Goal: Task Accomplishment & Management: Manage account settings

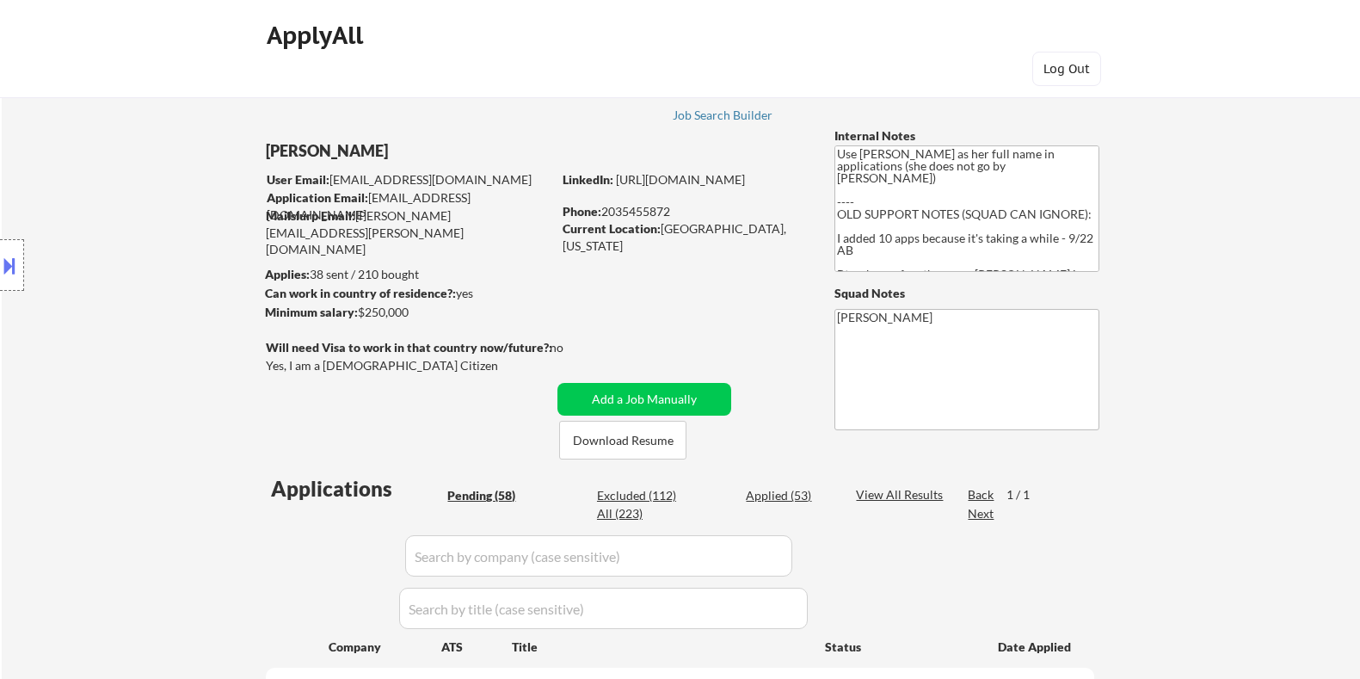
select select ""pending""
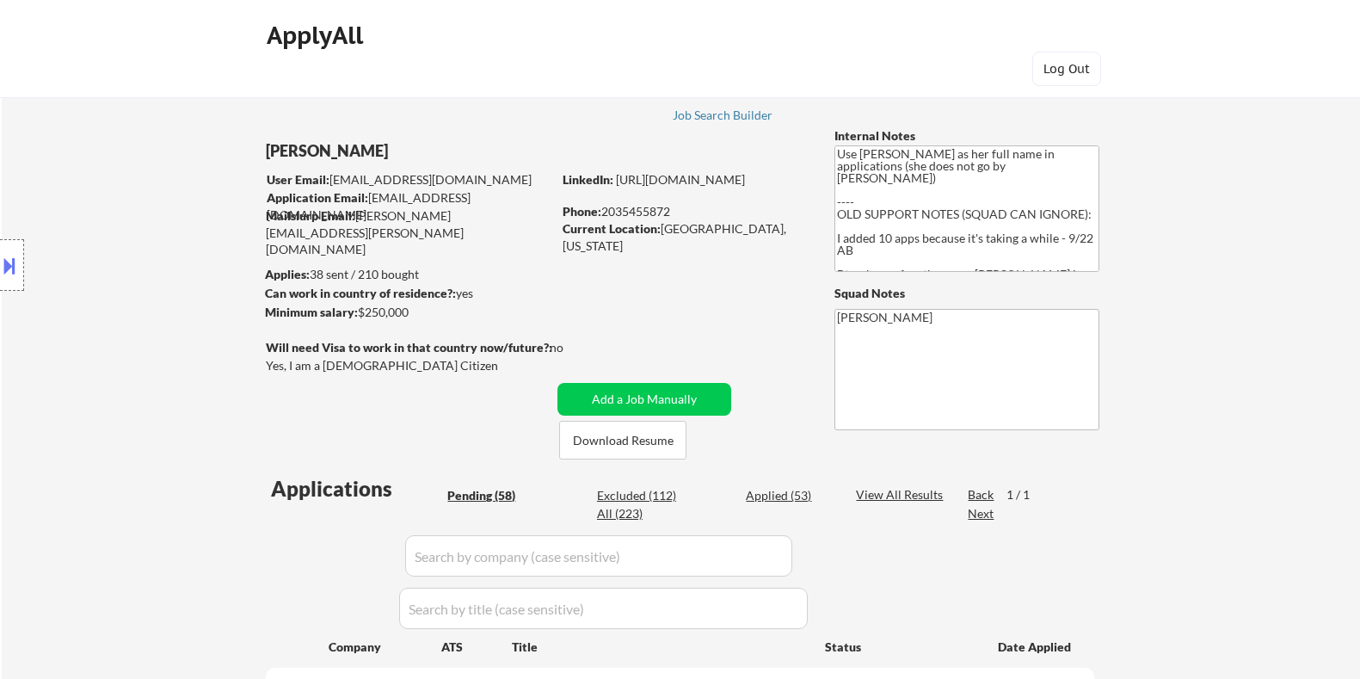
select select ""pending""
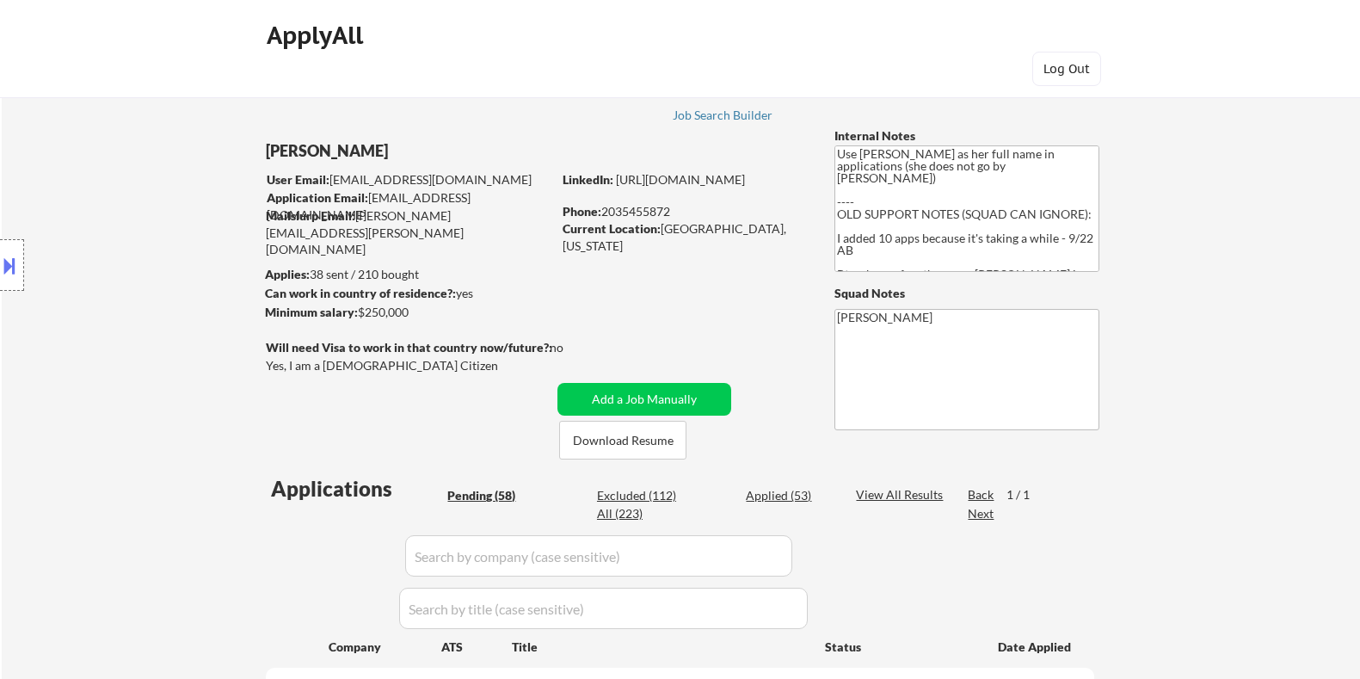
select select ""pending""
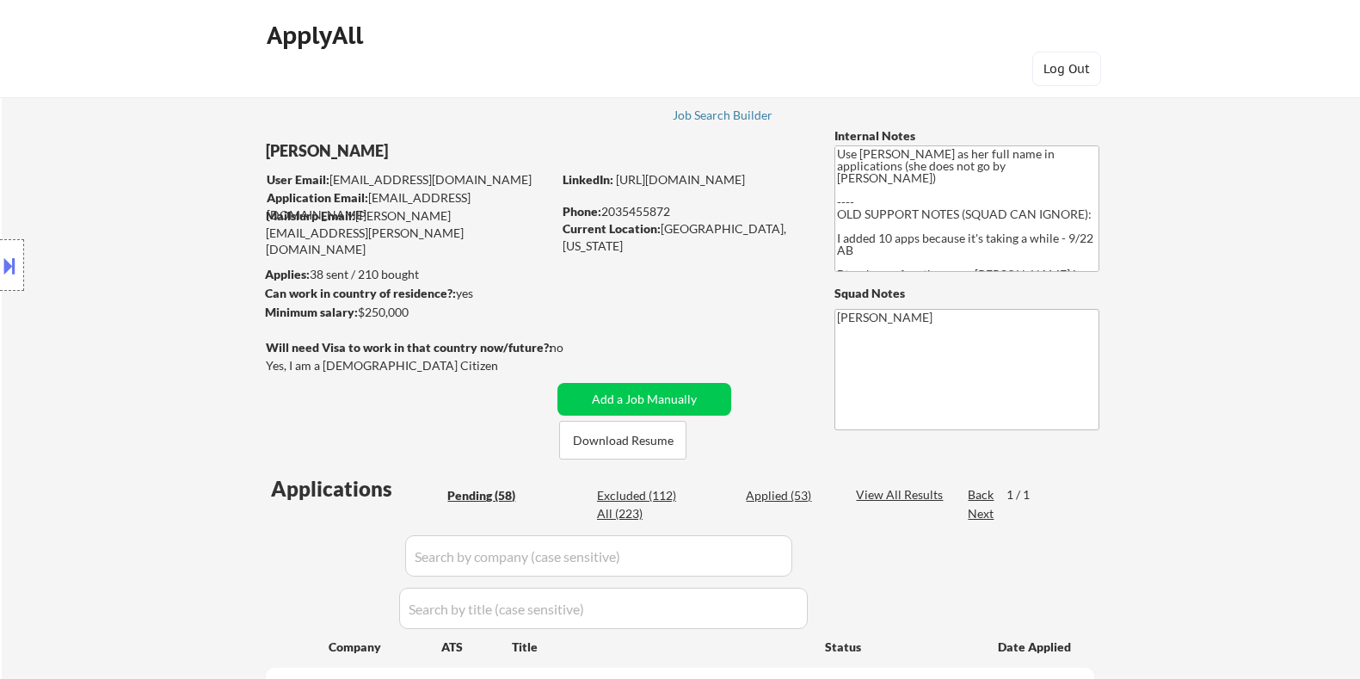
select select ""pending""
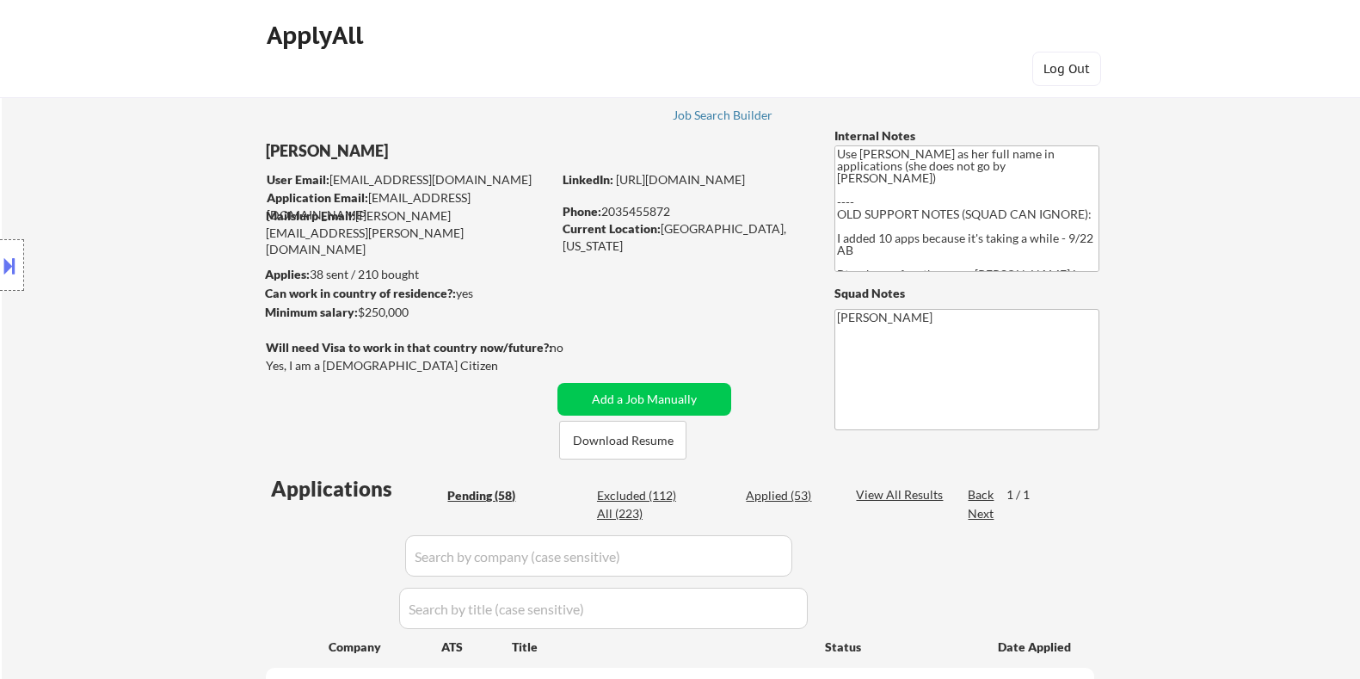
select select ""pending""
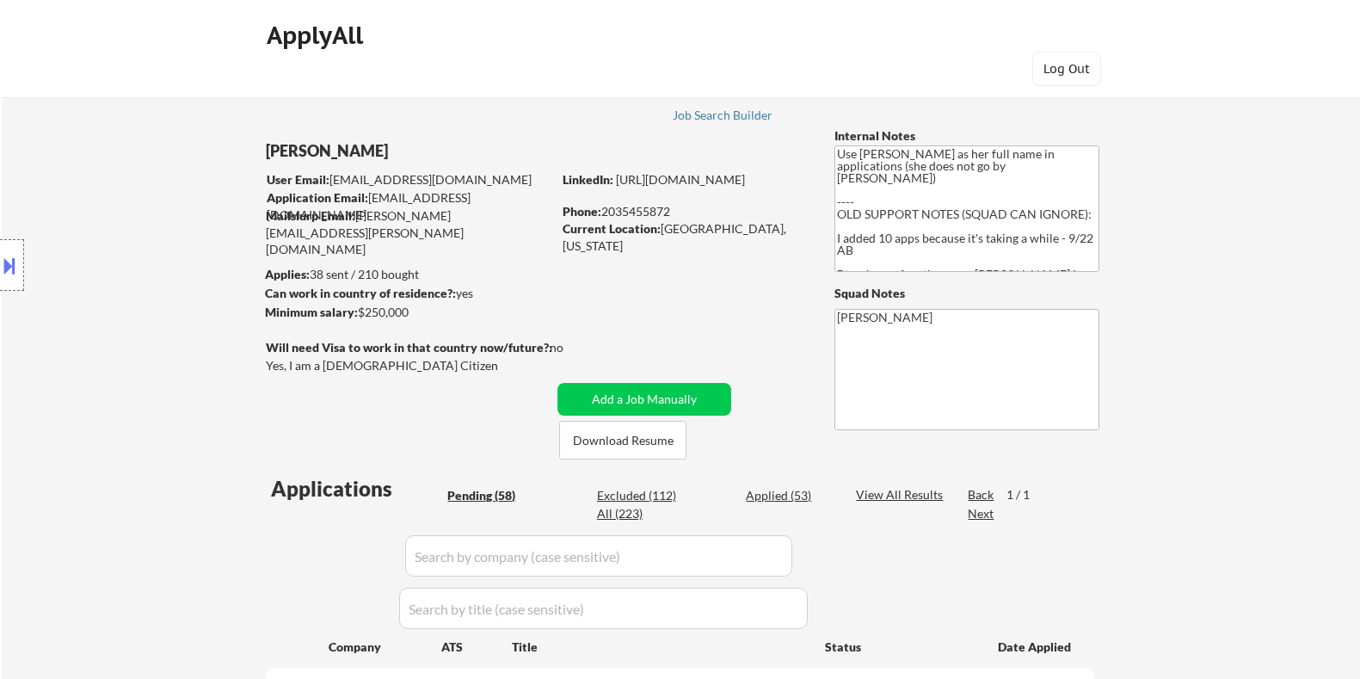
select select ""pending""
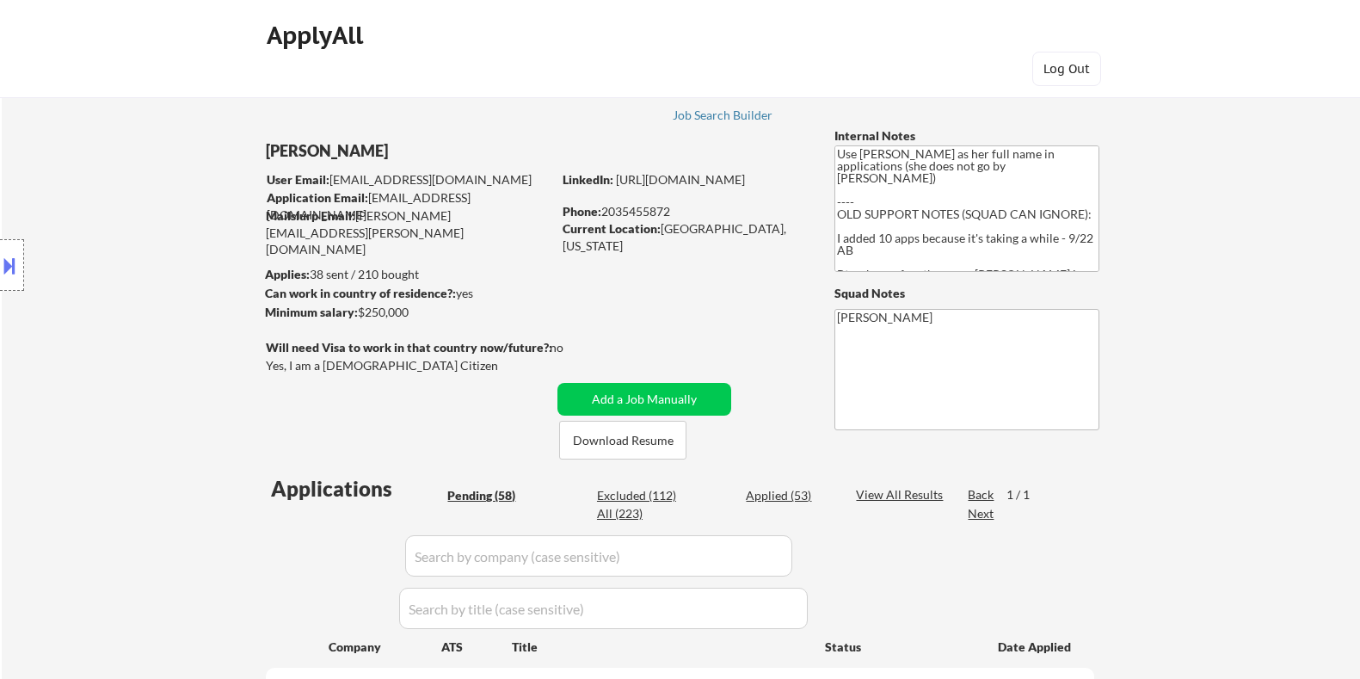
select select ""pending""
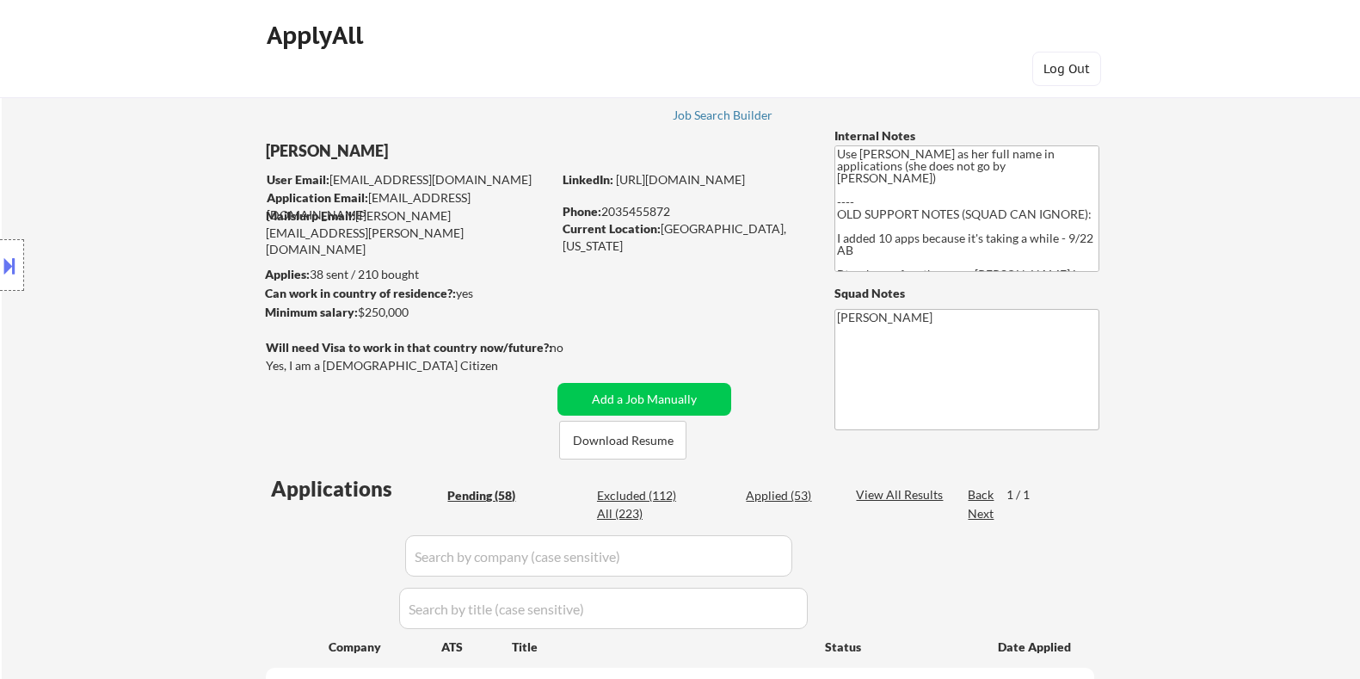
select select ""pending""
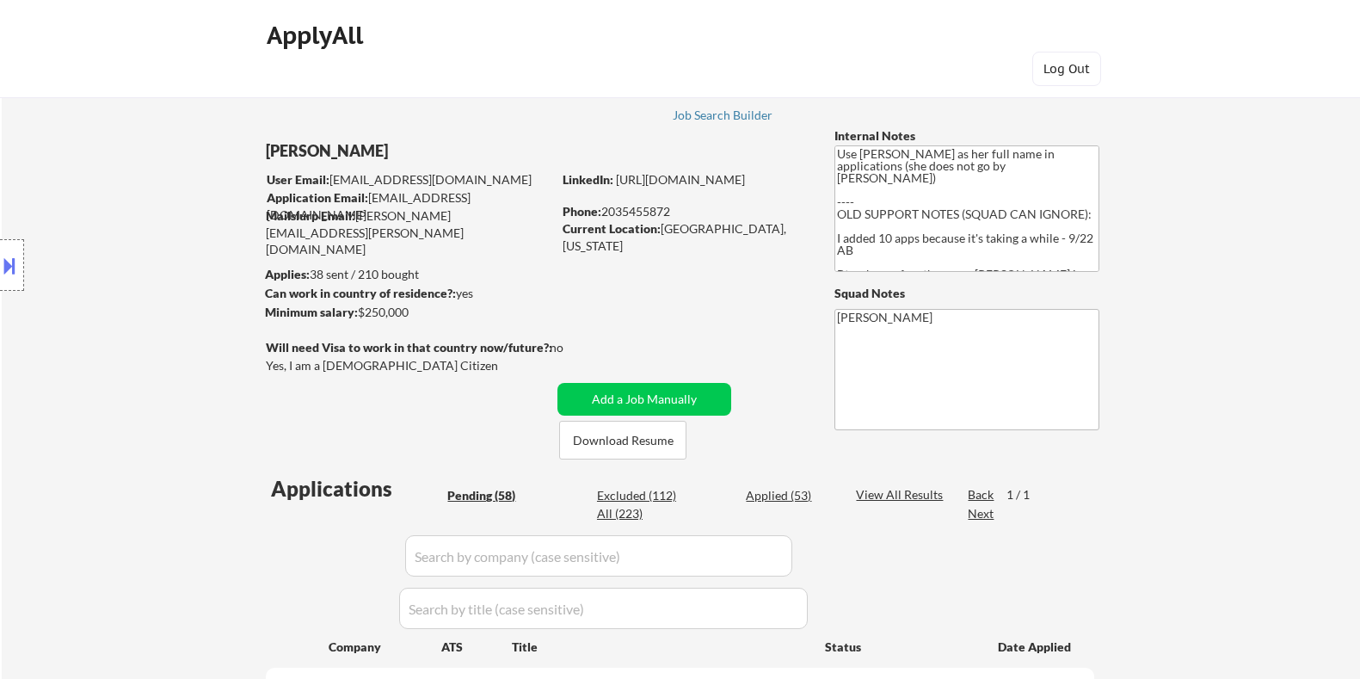
select select ""pending""
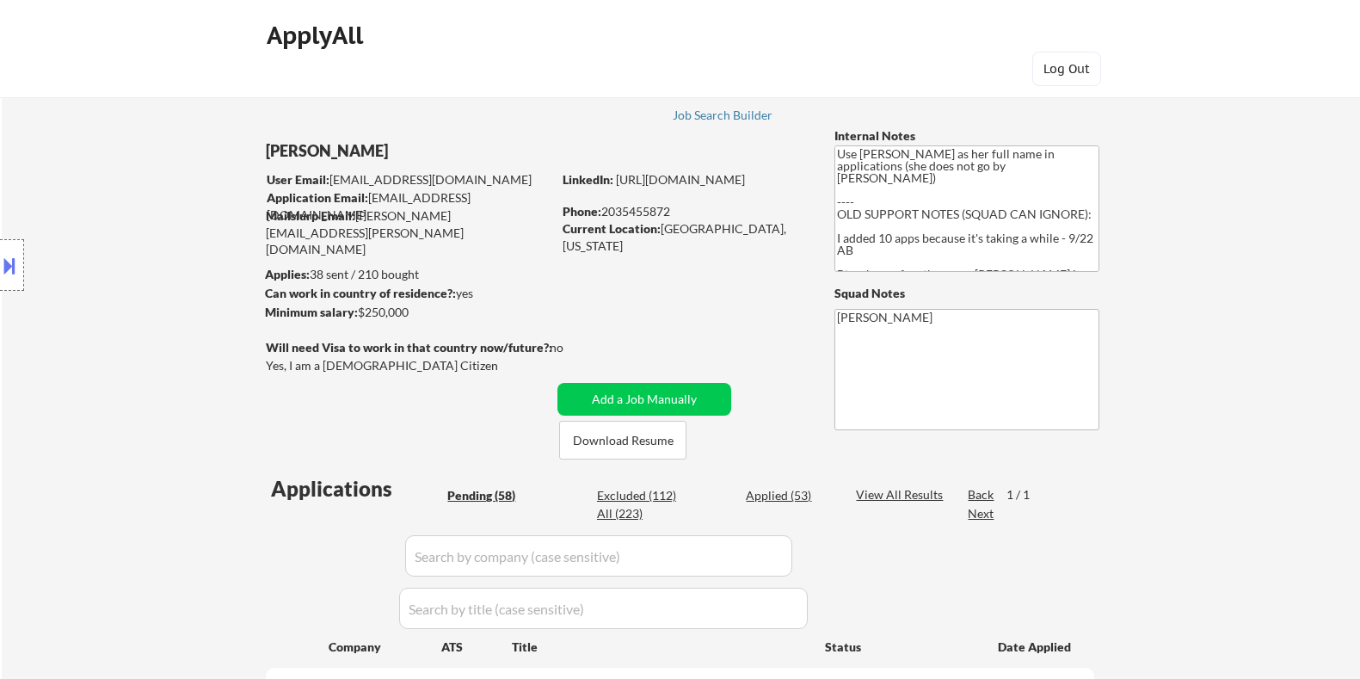
select select ""pending""
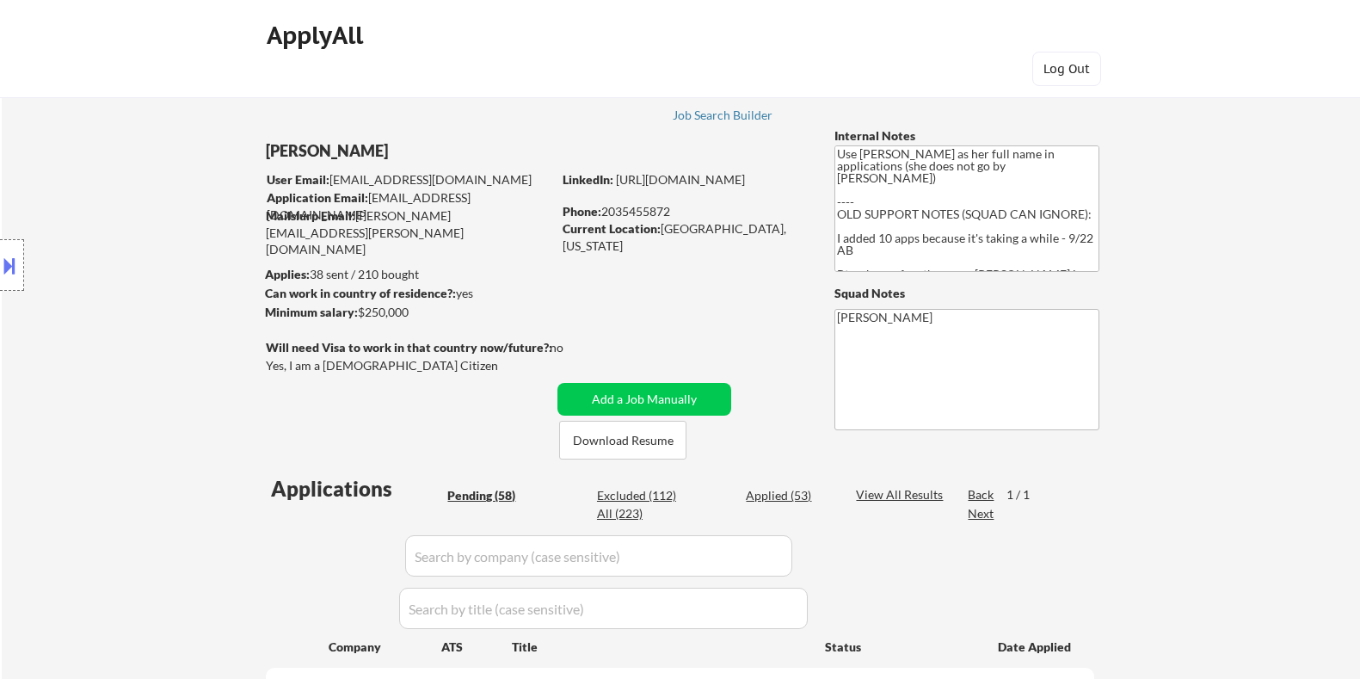
select select ""pending""
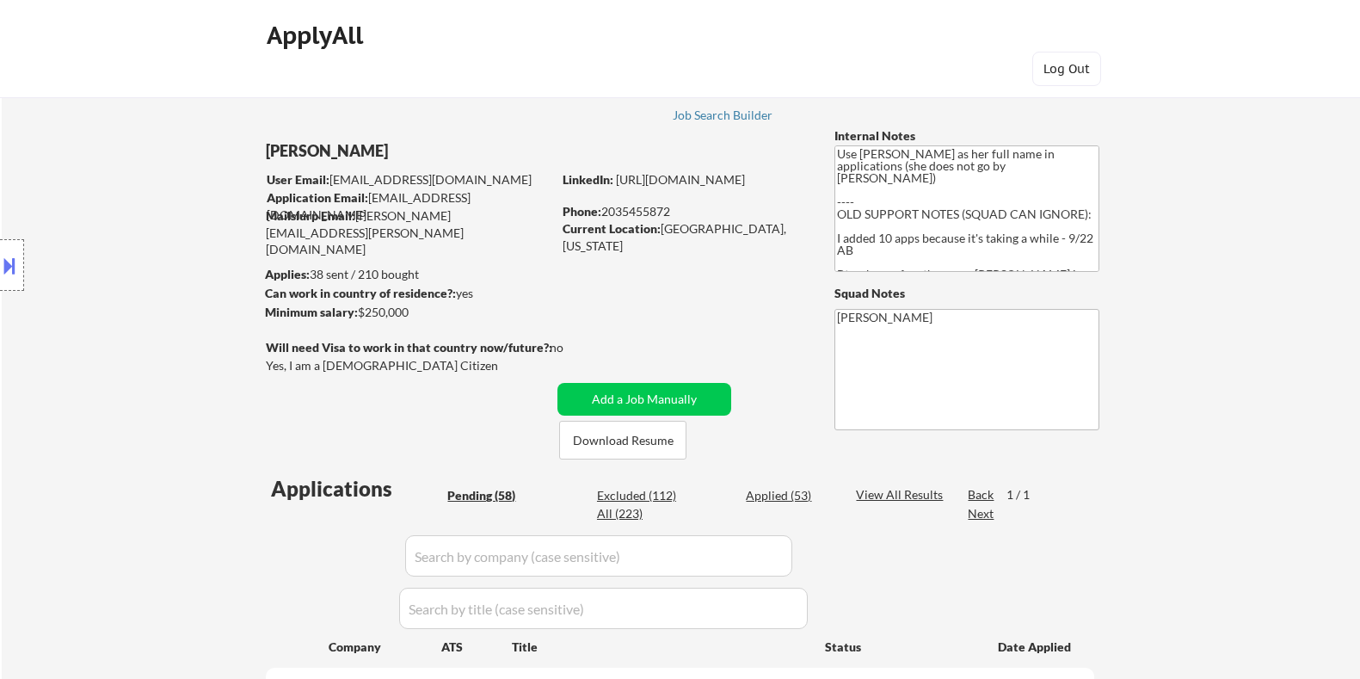
select select ""pending""
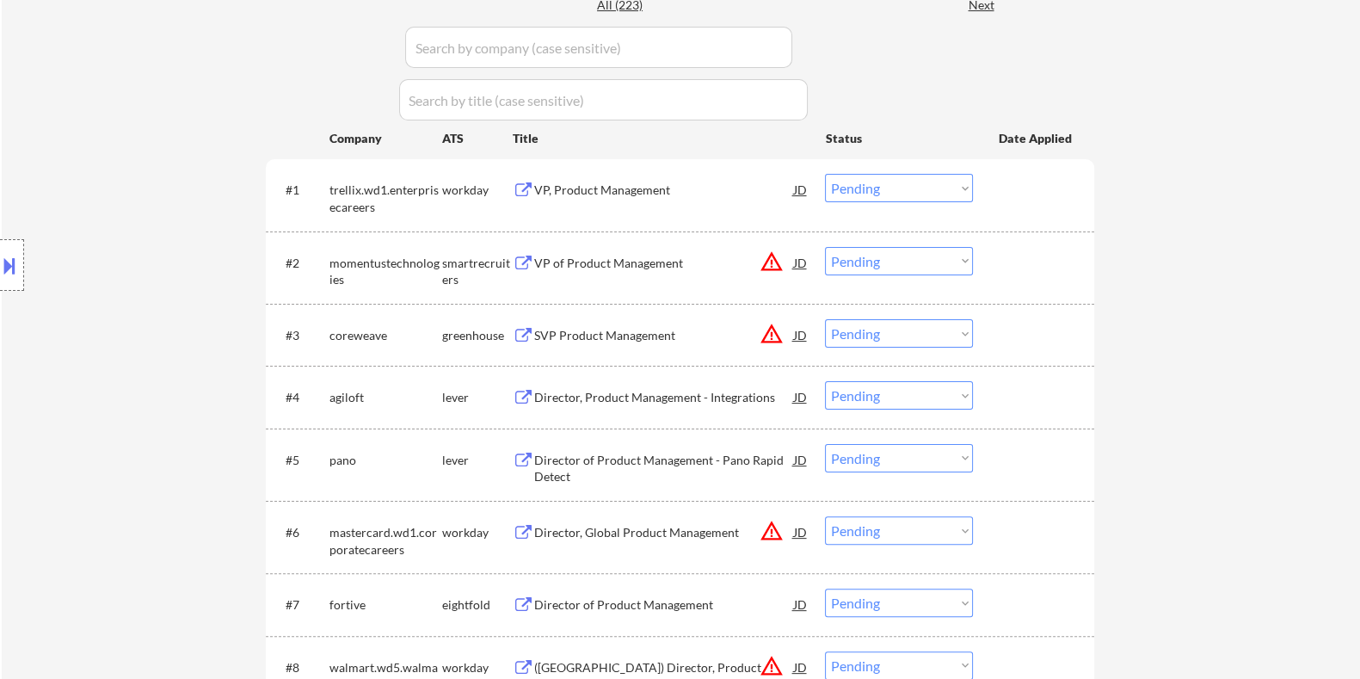
scroll to position [537, 0]
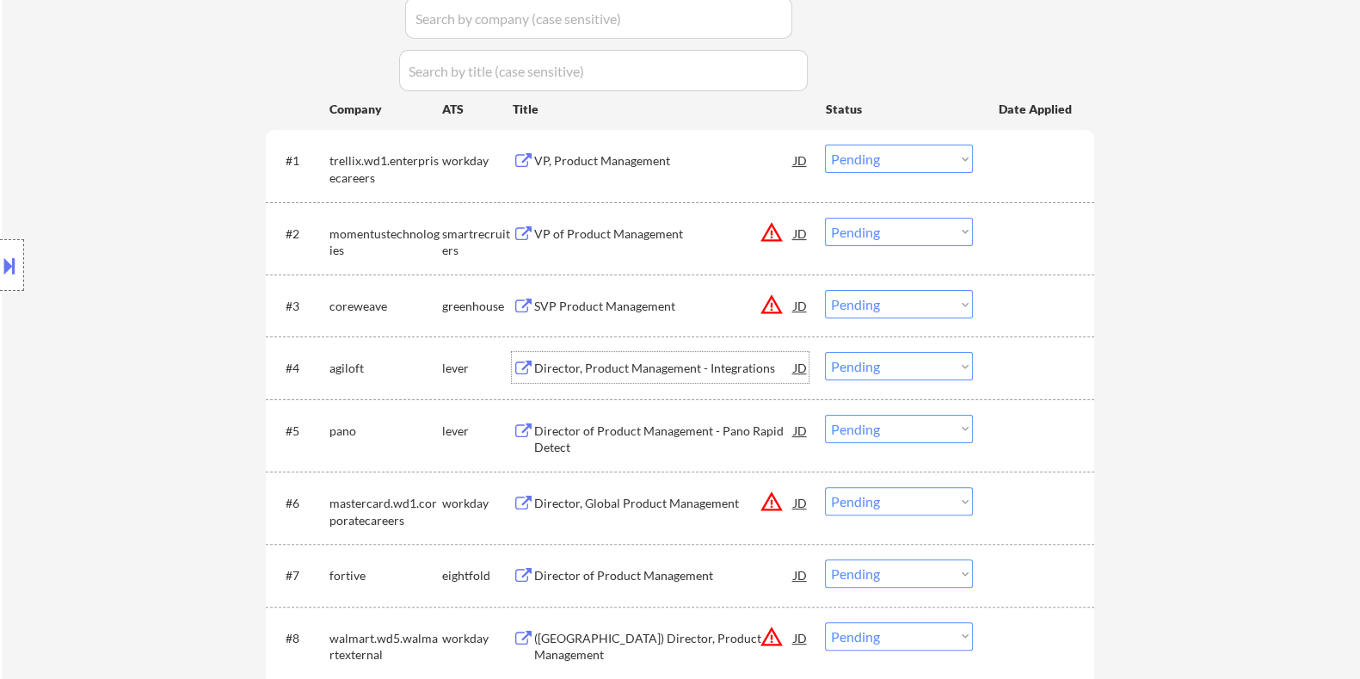
click at [672, 358] on div "Director, Product Management - Integrations" at bounding box center [663, 367] width 260 height 31
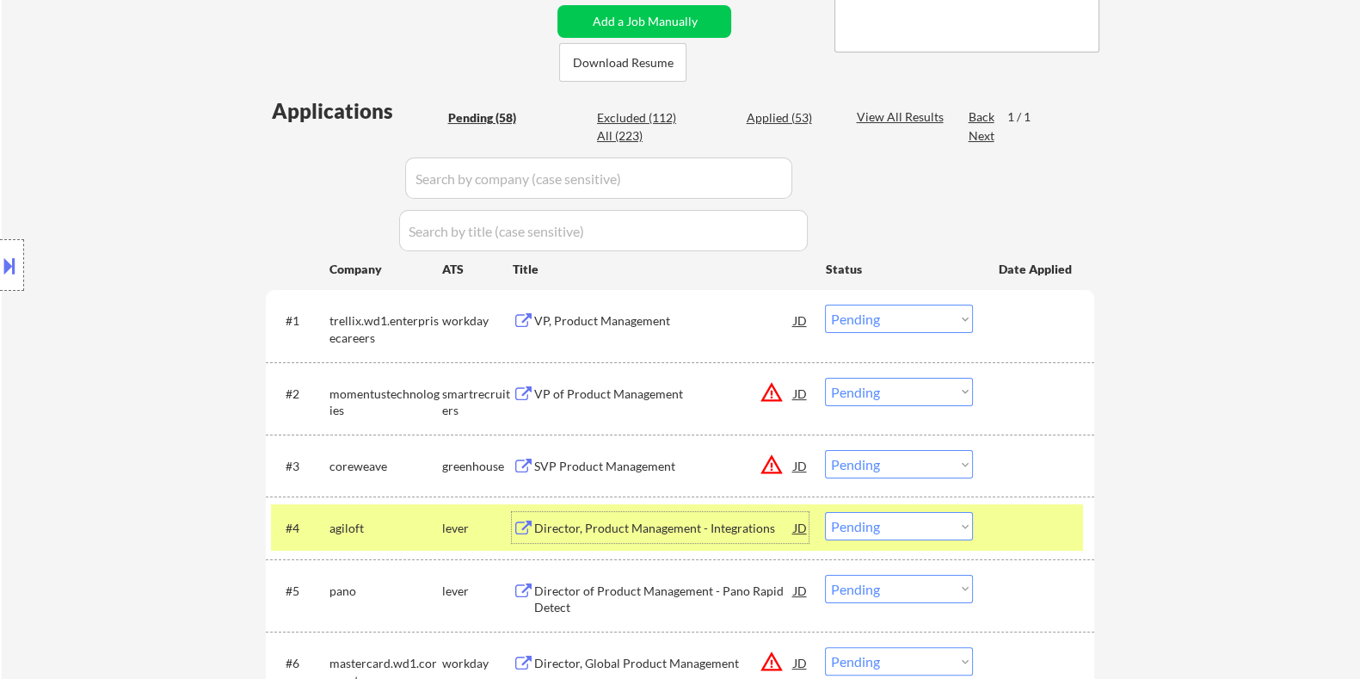
scroll to position [322, 0]
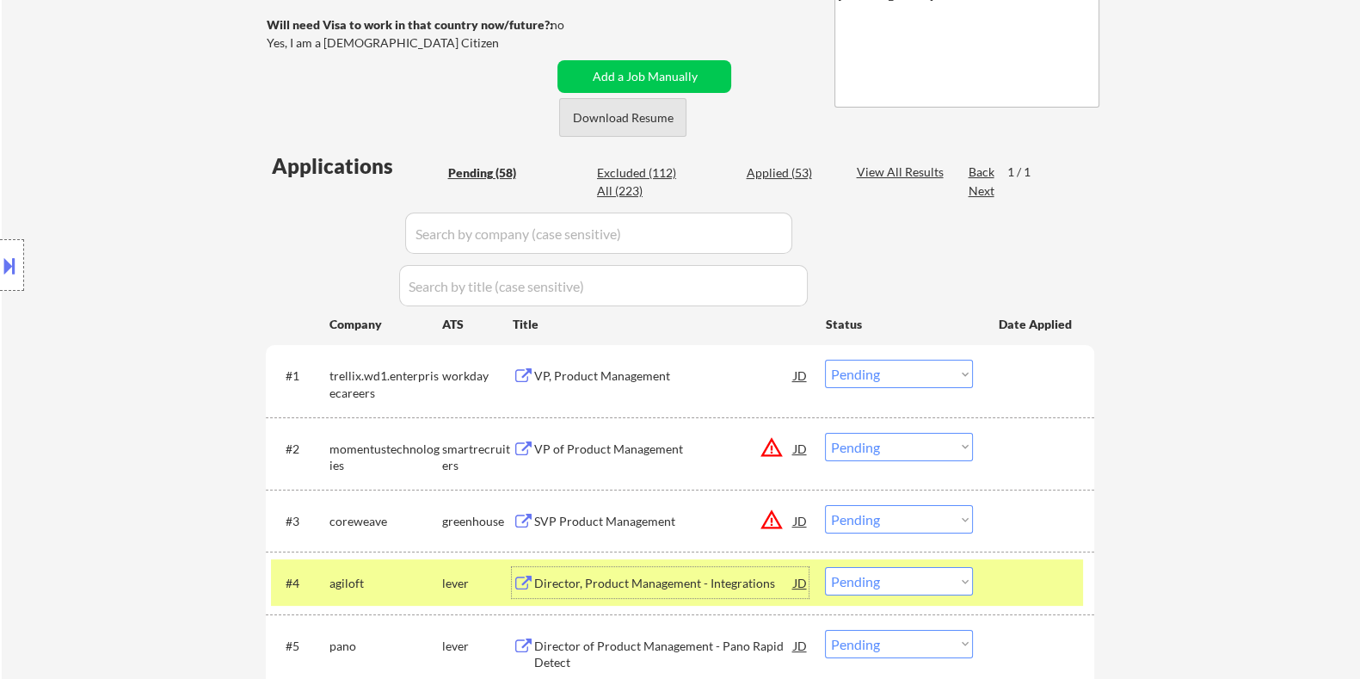
click at [639, 118] on button "Download Resume" at bounding box center [622, 117] width 127 height 39
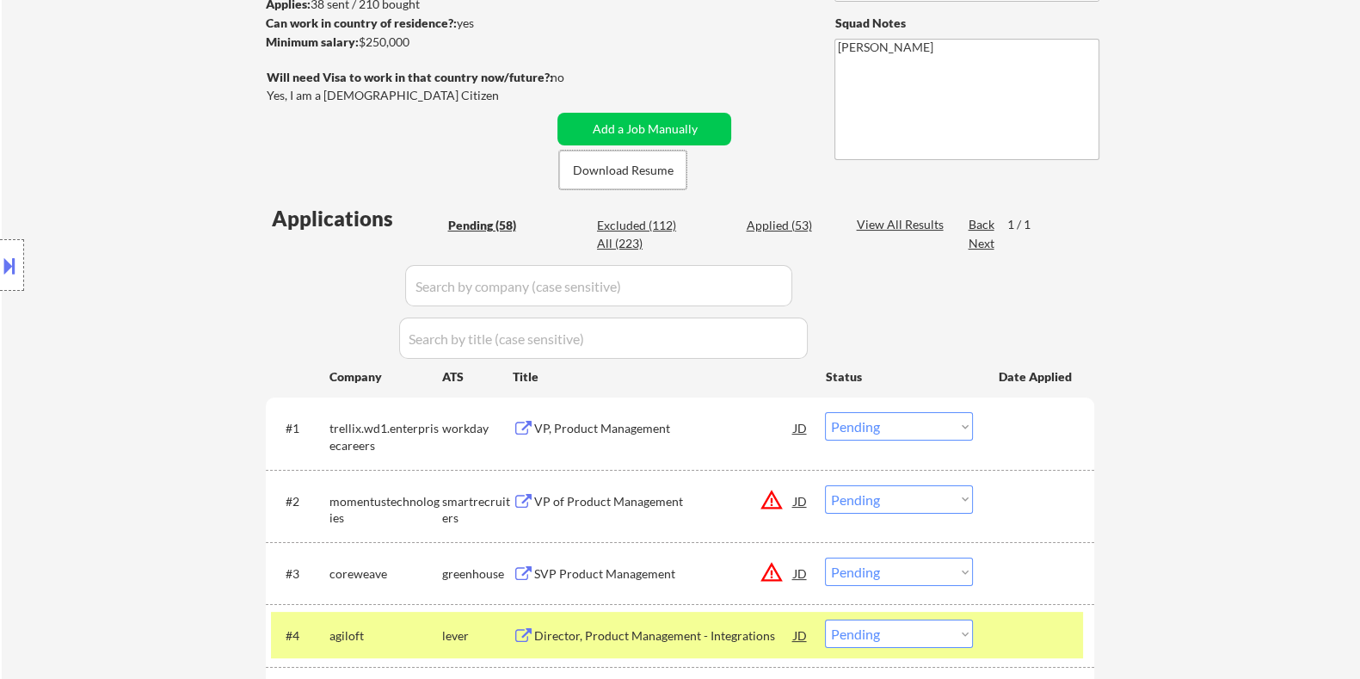
scroll to position [429, 0]
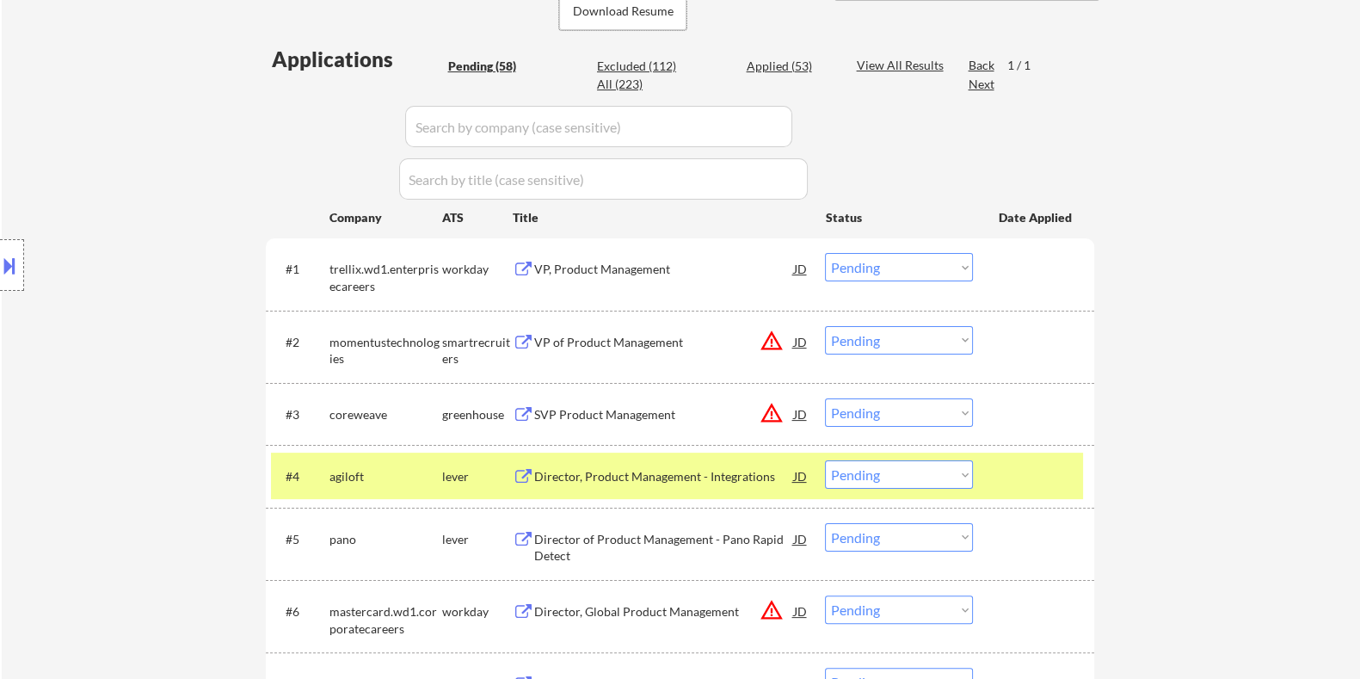
click at [890, 476] on select "Choose an option... Pending Applied Excluded (Questions) Excluded (Expired) Exc…" at bounding box center [899, 474] width 148 height 28
click at [825, 460] on select "Choose an option... Pending Applied Excluded (Questions) Excluded (Expired) Exc…" at bounding box center [899, 474] width 148 height 28
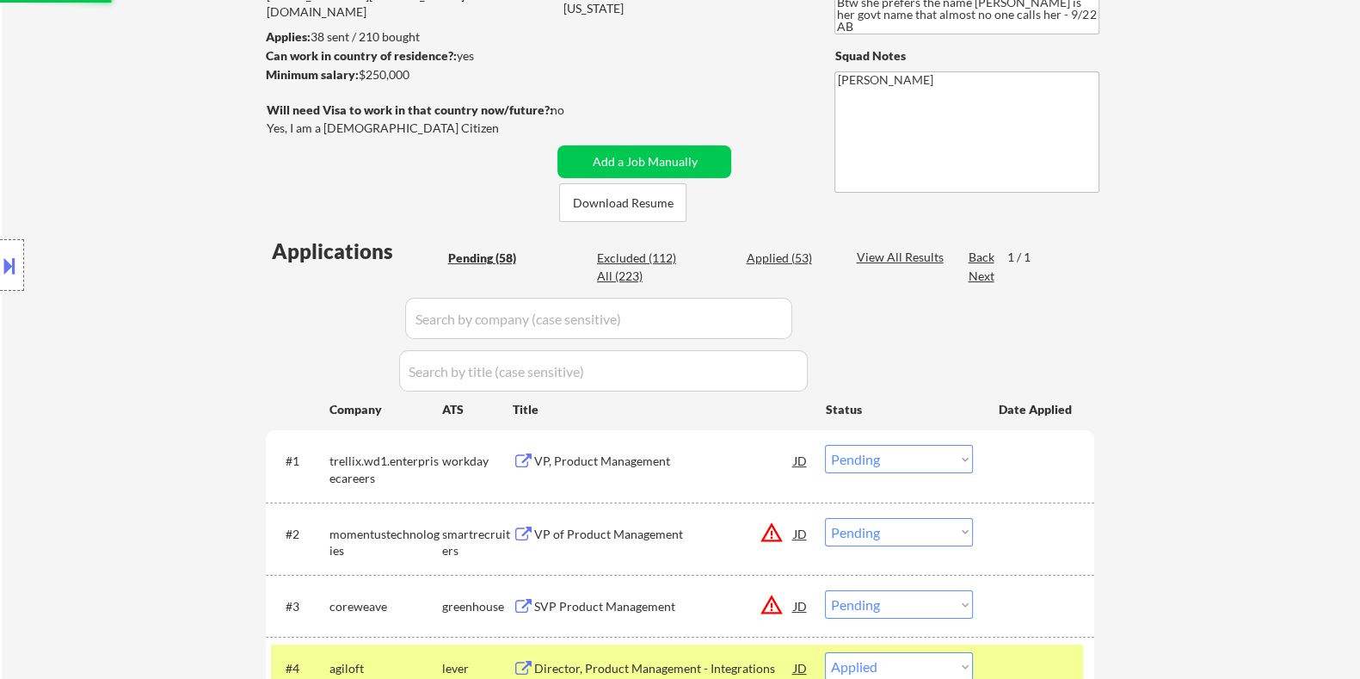
scroll to position [214, 0]
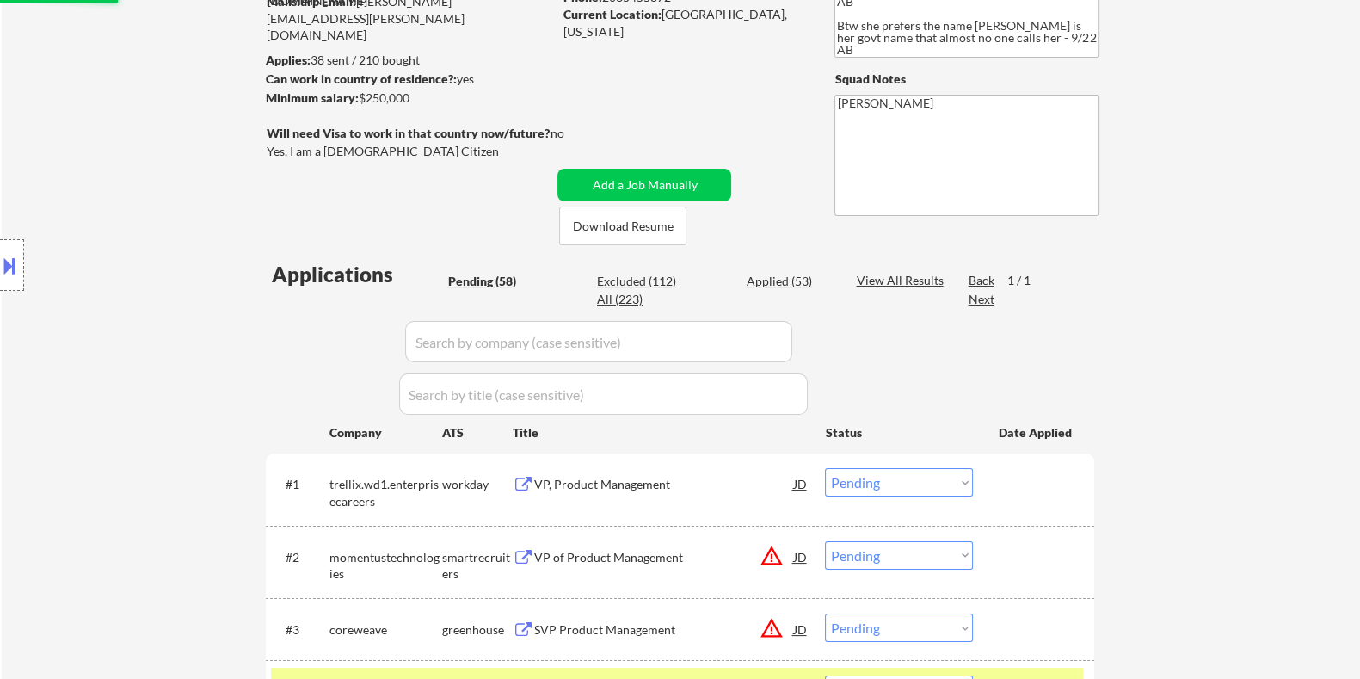
select select ""pending""
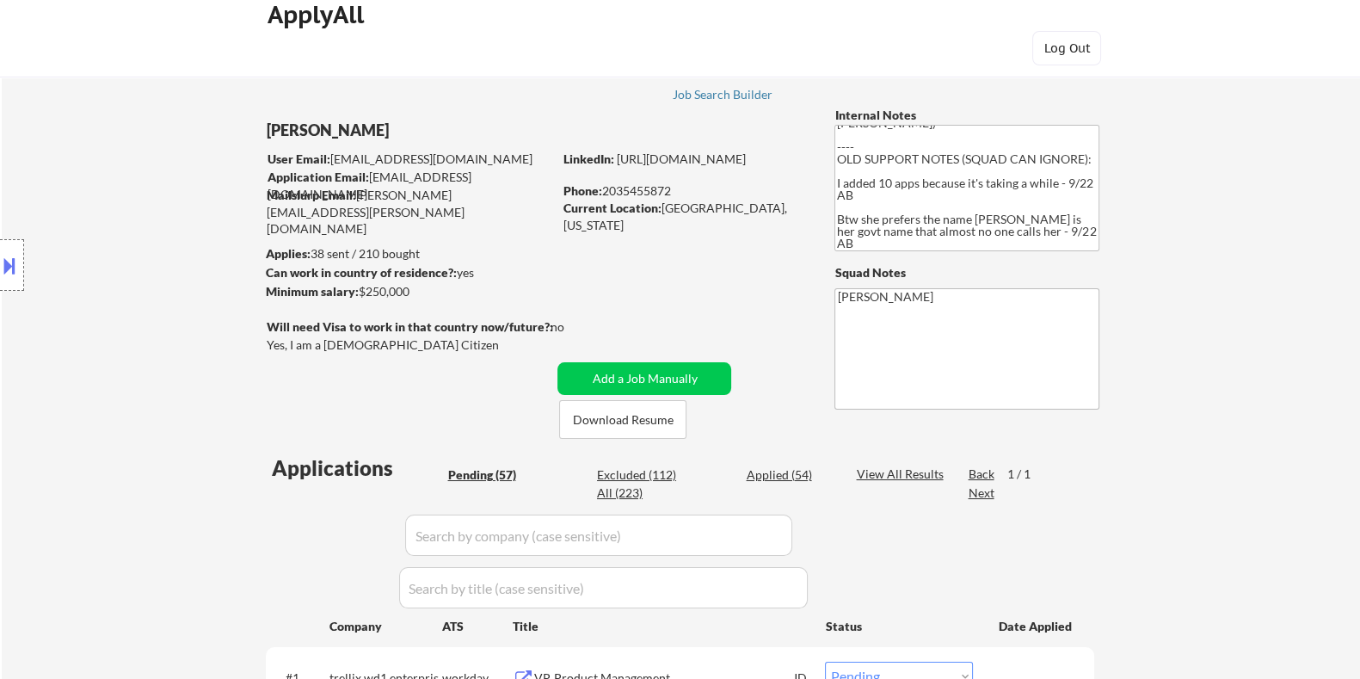
scroll to position [0, 0]
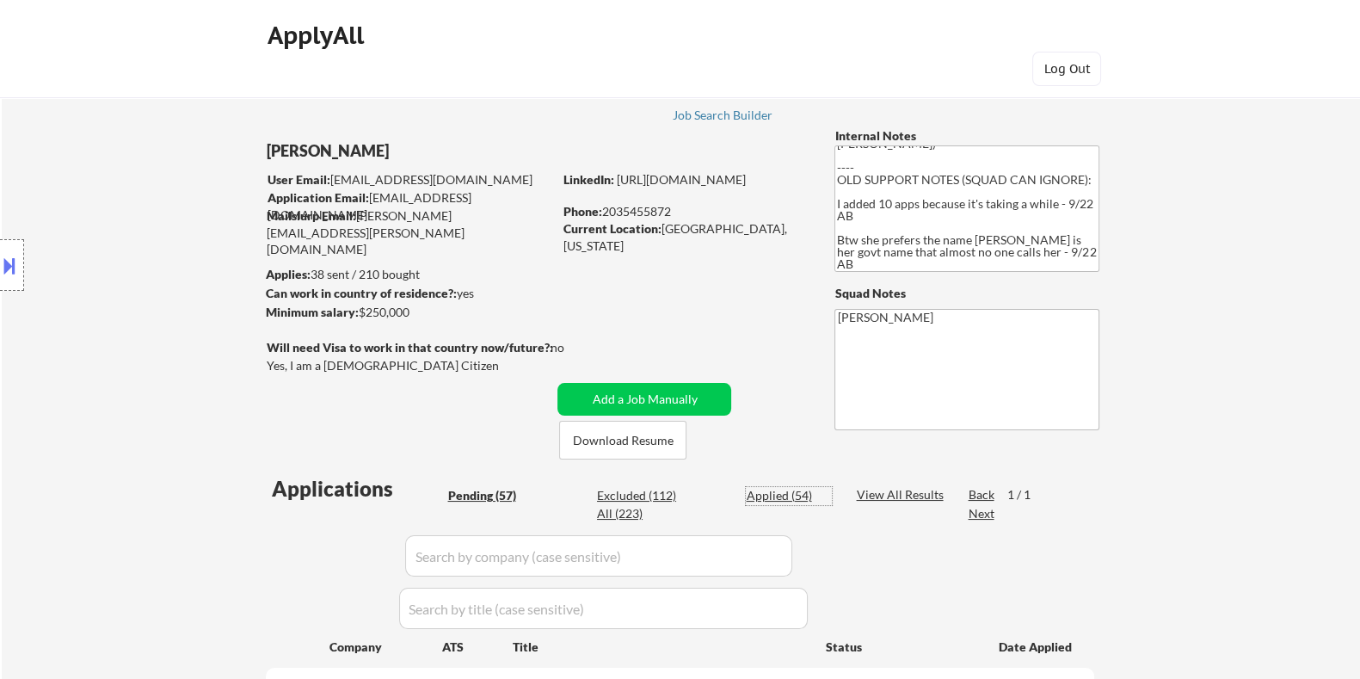
click at [765, 492] on div "Applied (54)" at bounding box center [789, 495] width 86 height 17
select select ""applied""
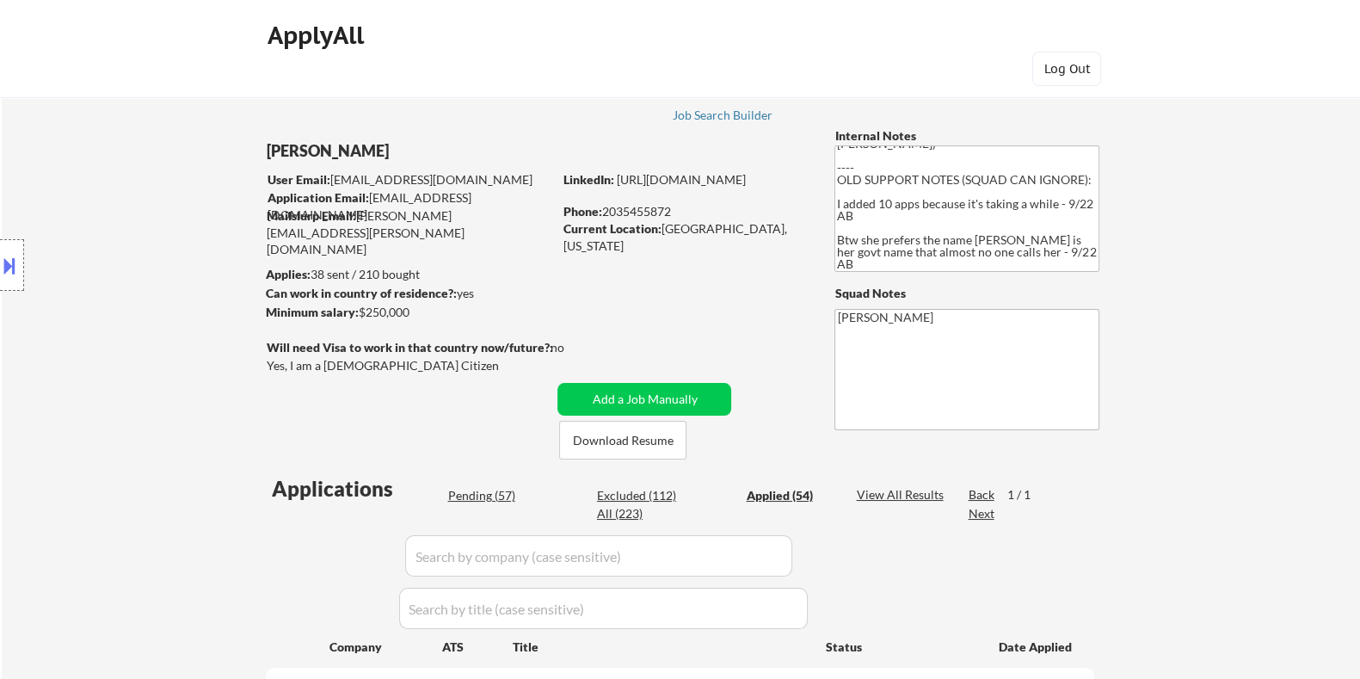
select select ""applied""
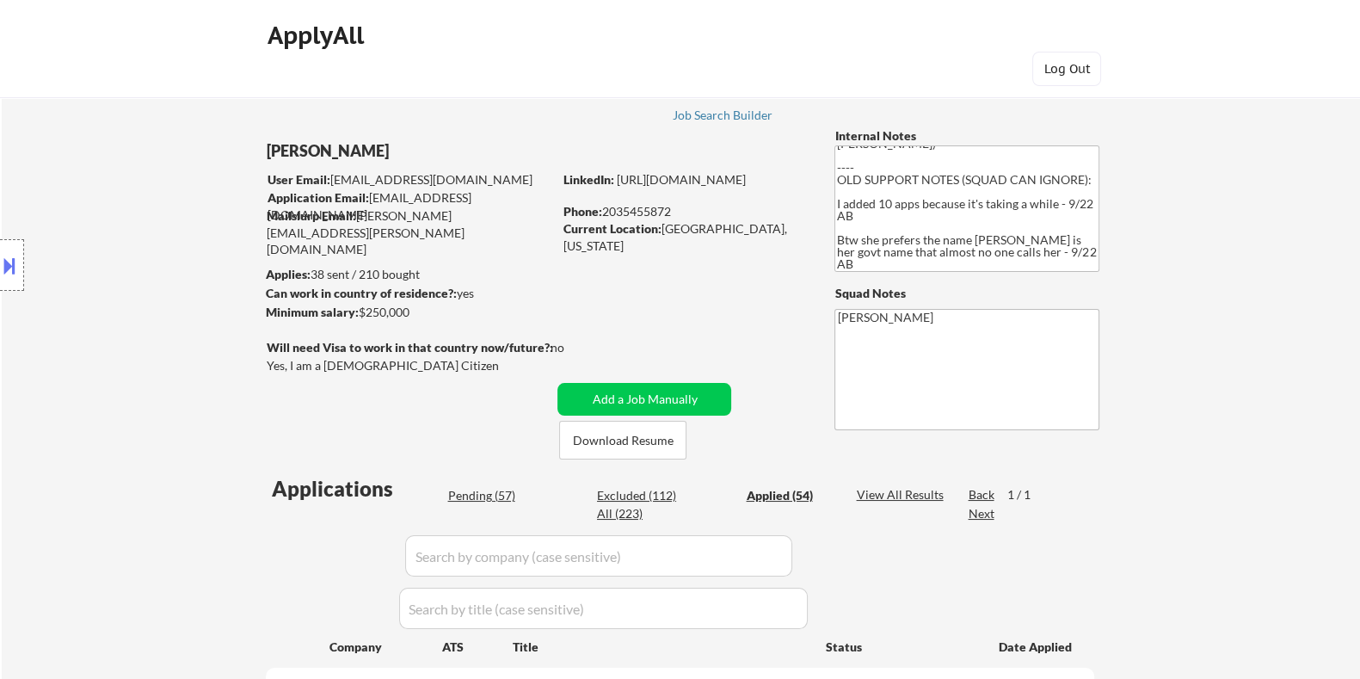
select select ""applied""
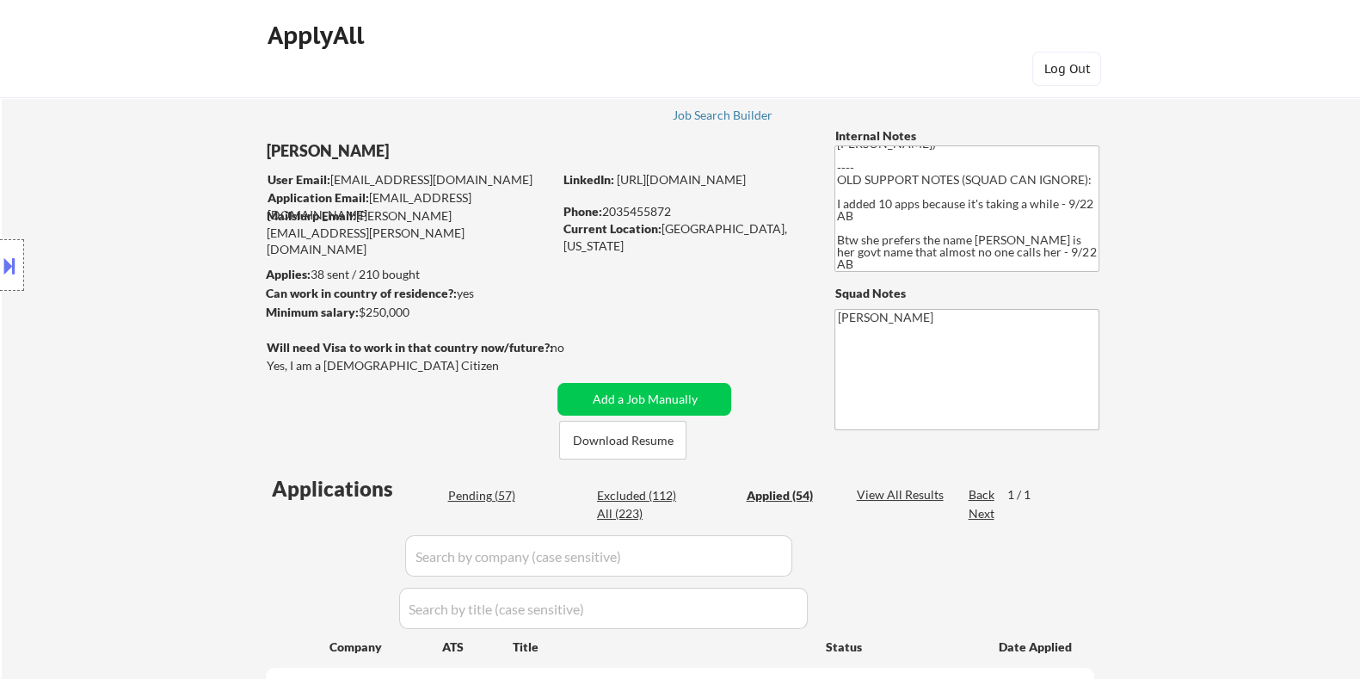
select select ""applied""
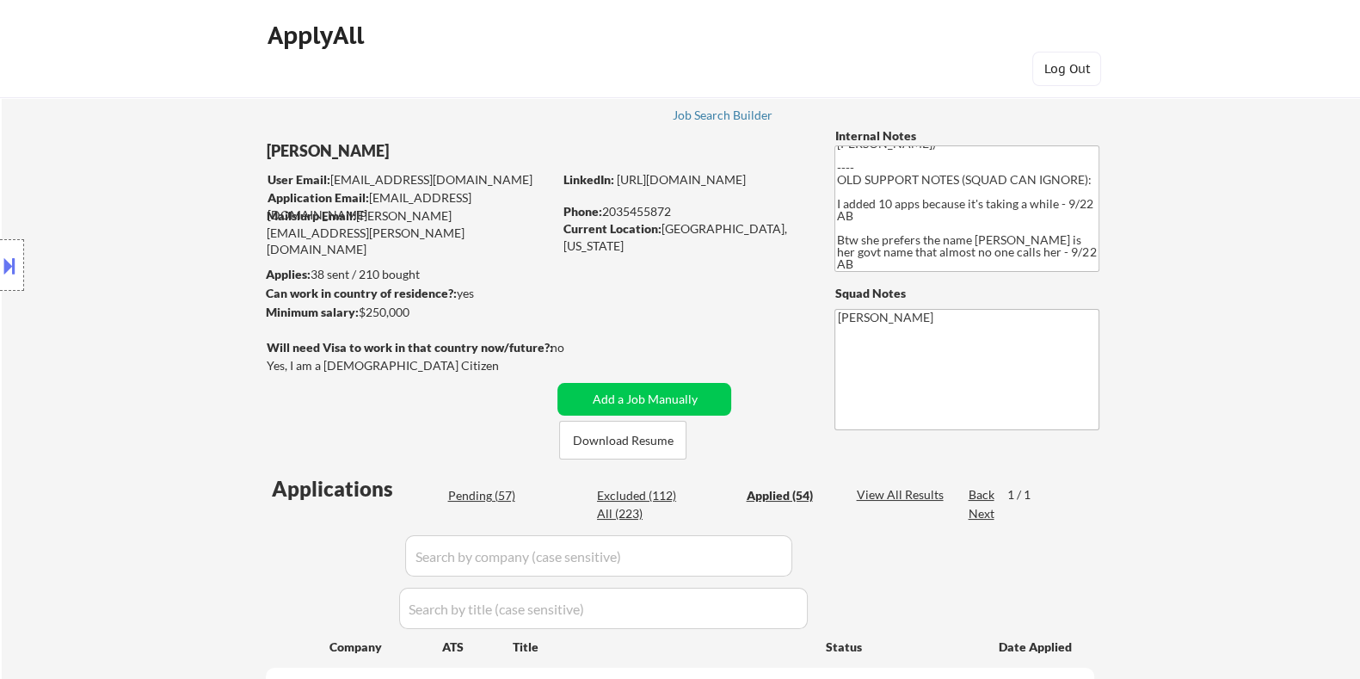
select select ""applied""
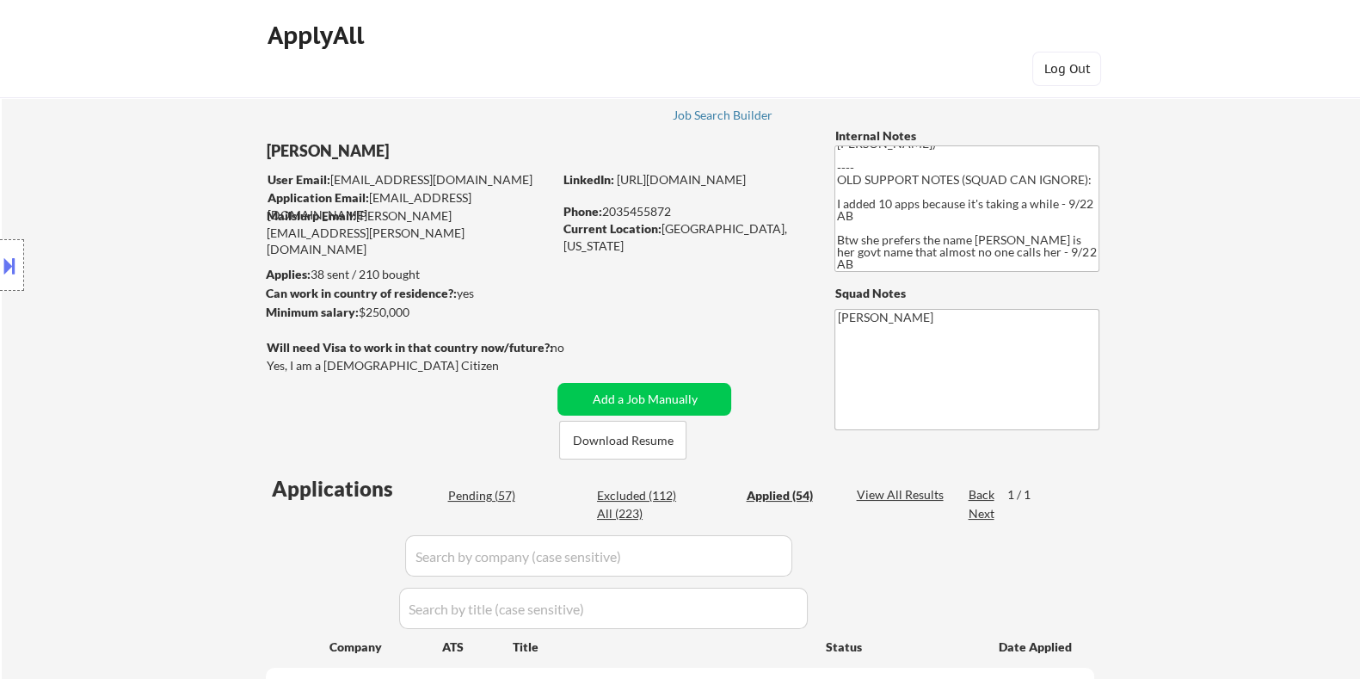
select select ""applied""
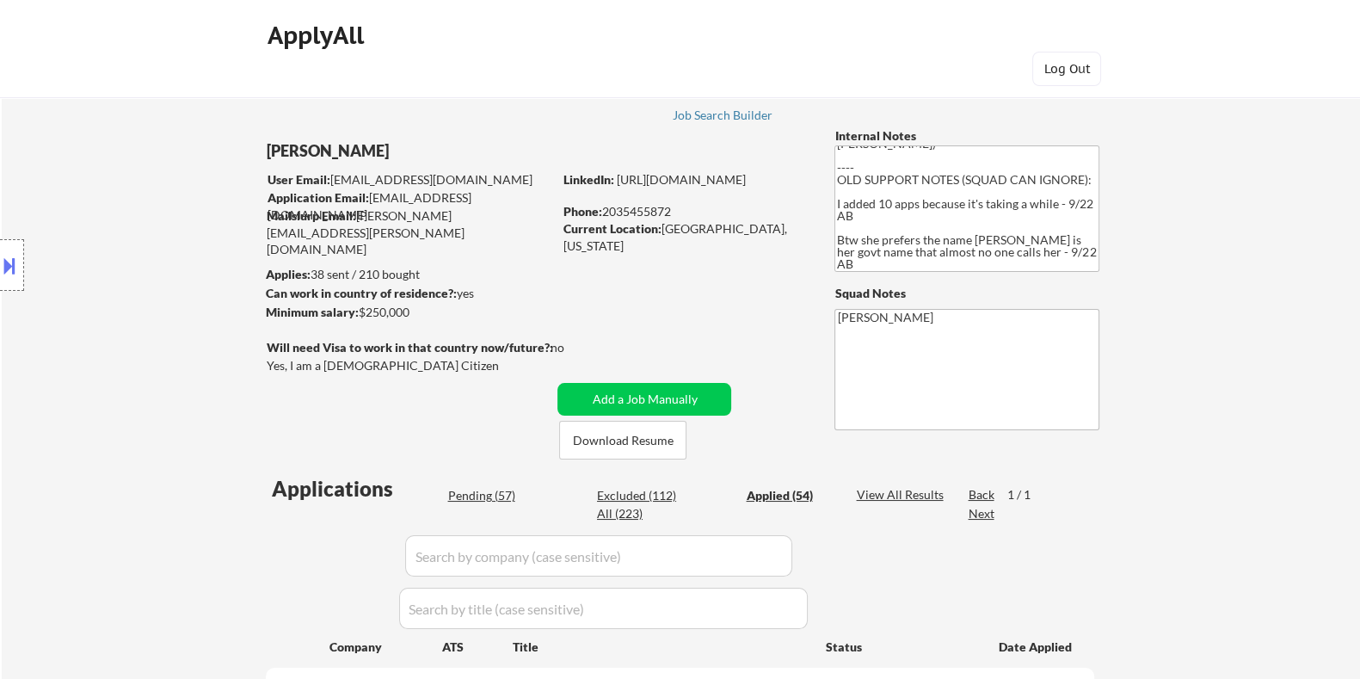
select select ""applied""
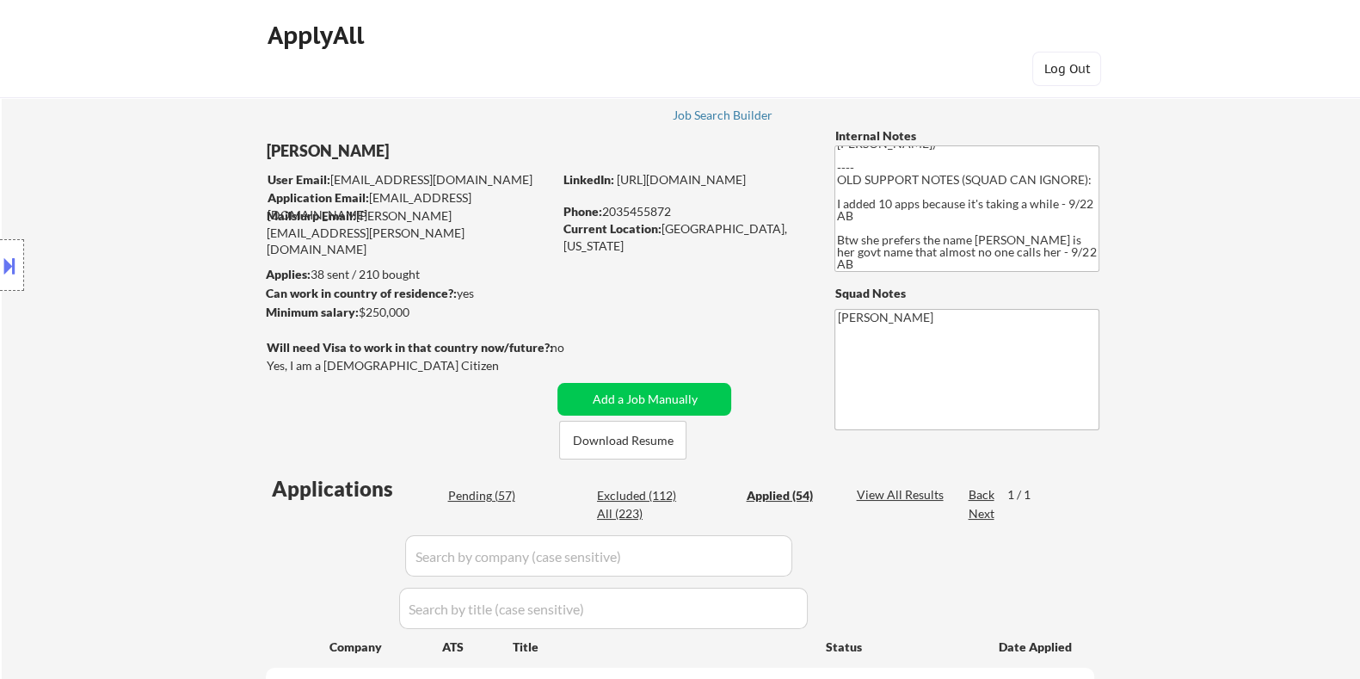
select select ""applied""
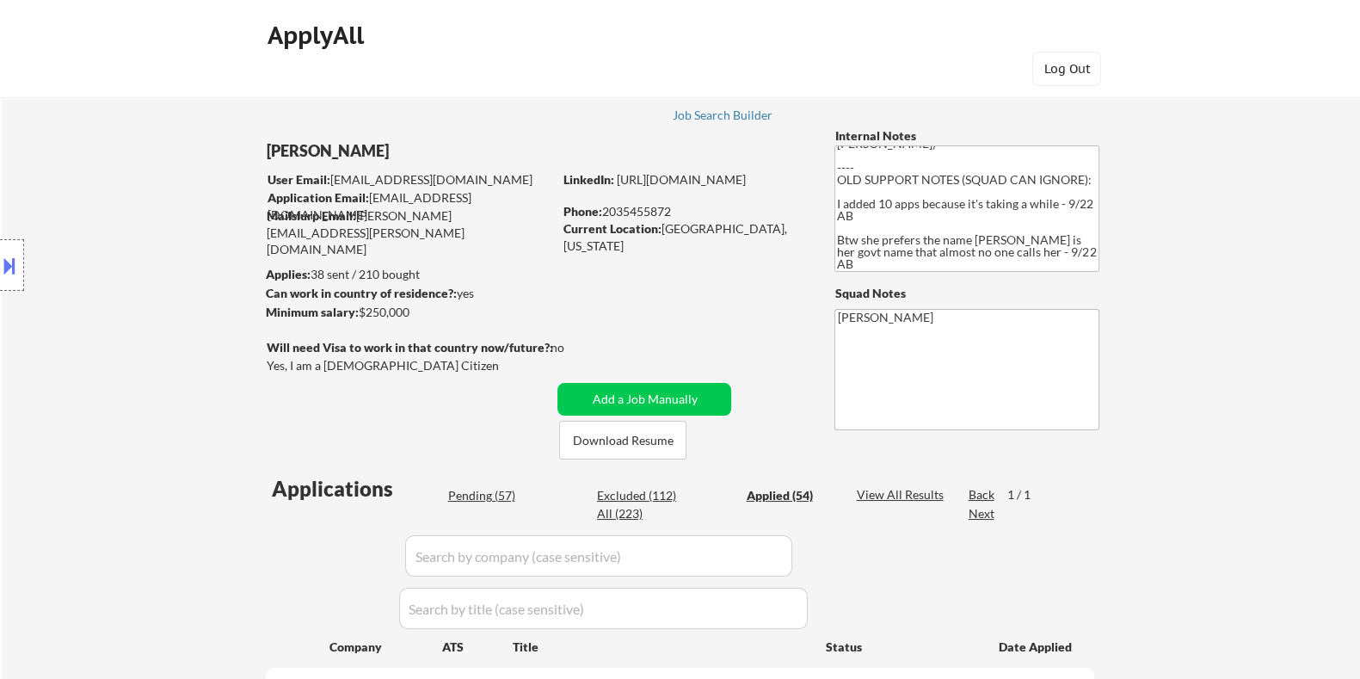
select select ""applied""
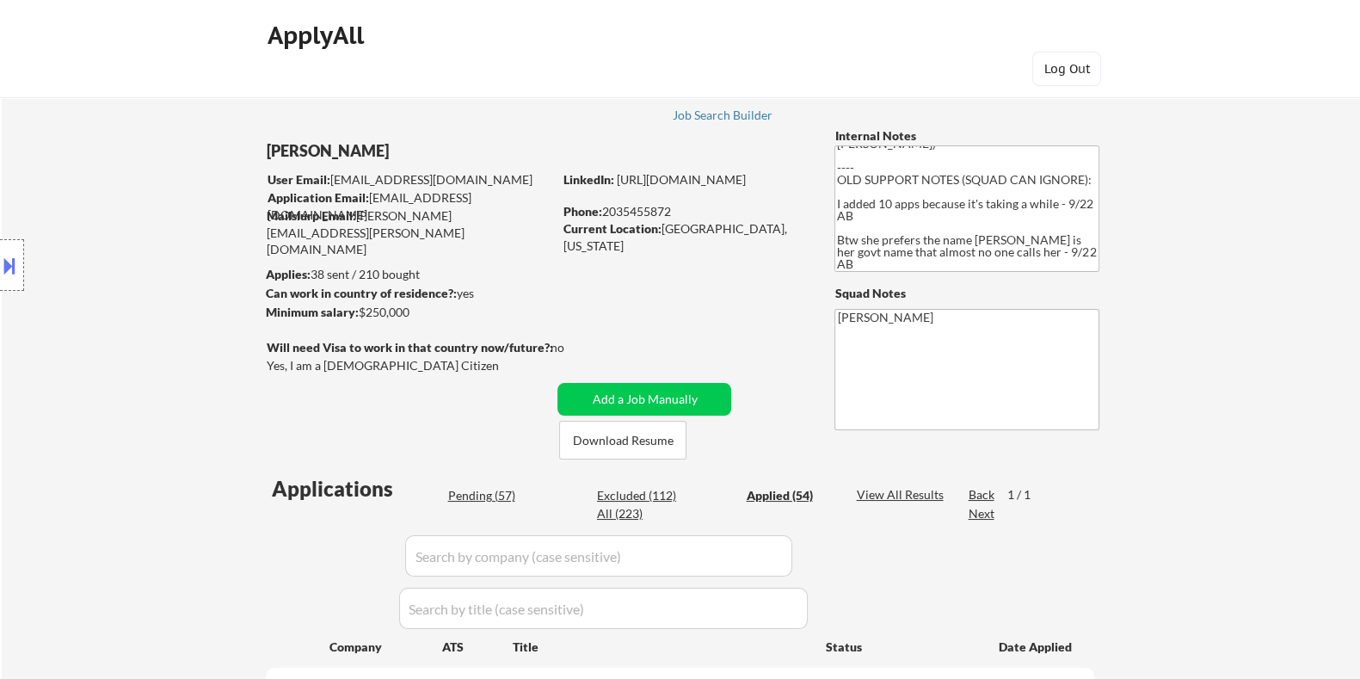
select select ""applied""
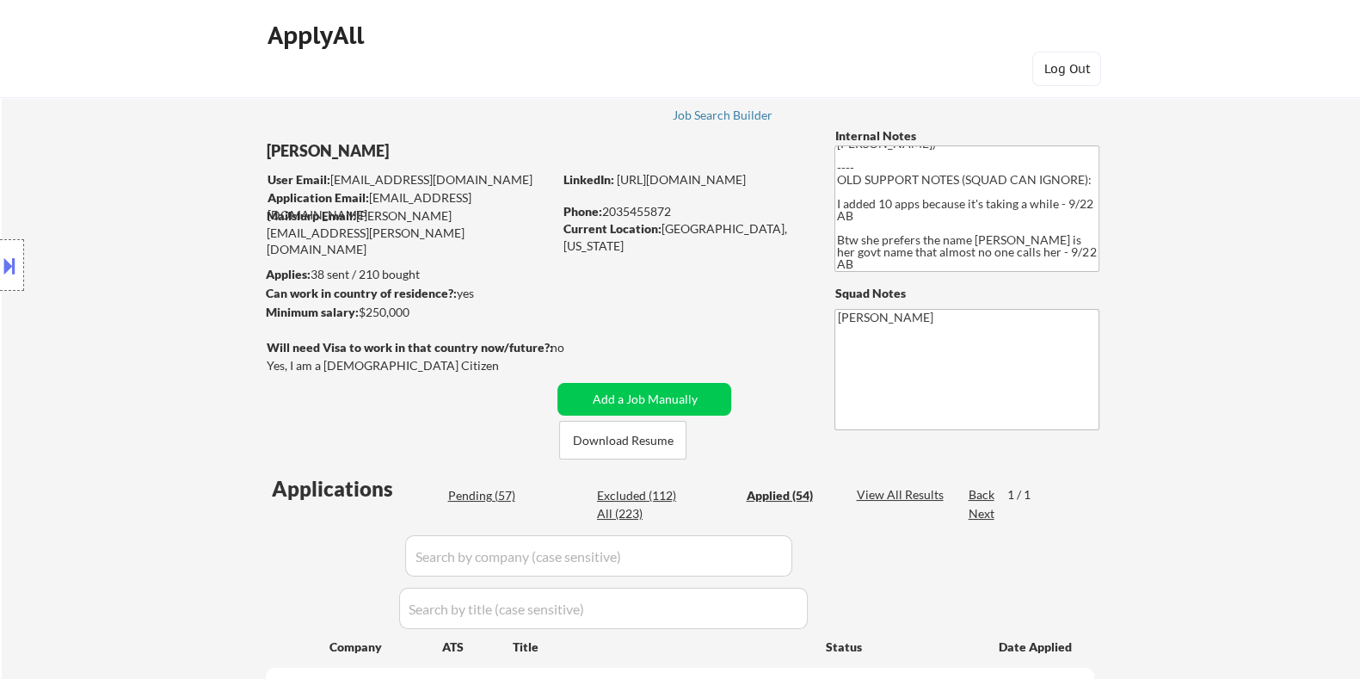
select select ""applied""
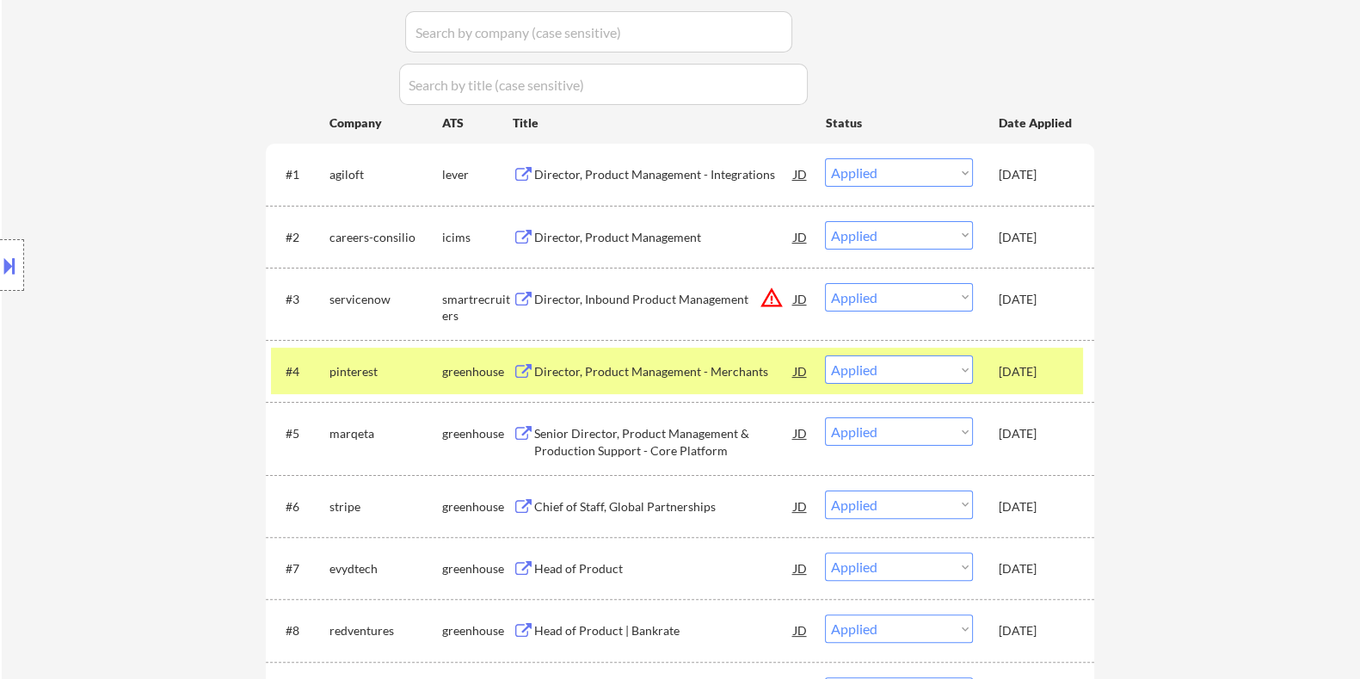
scroll to position [322, 0]
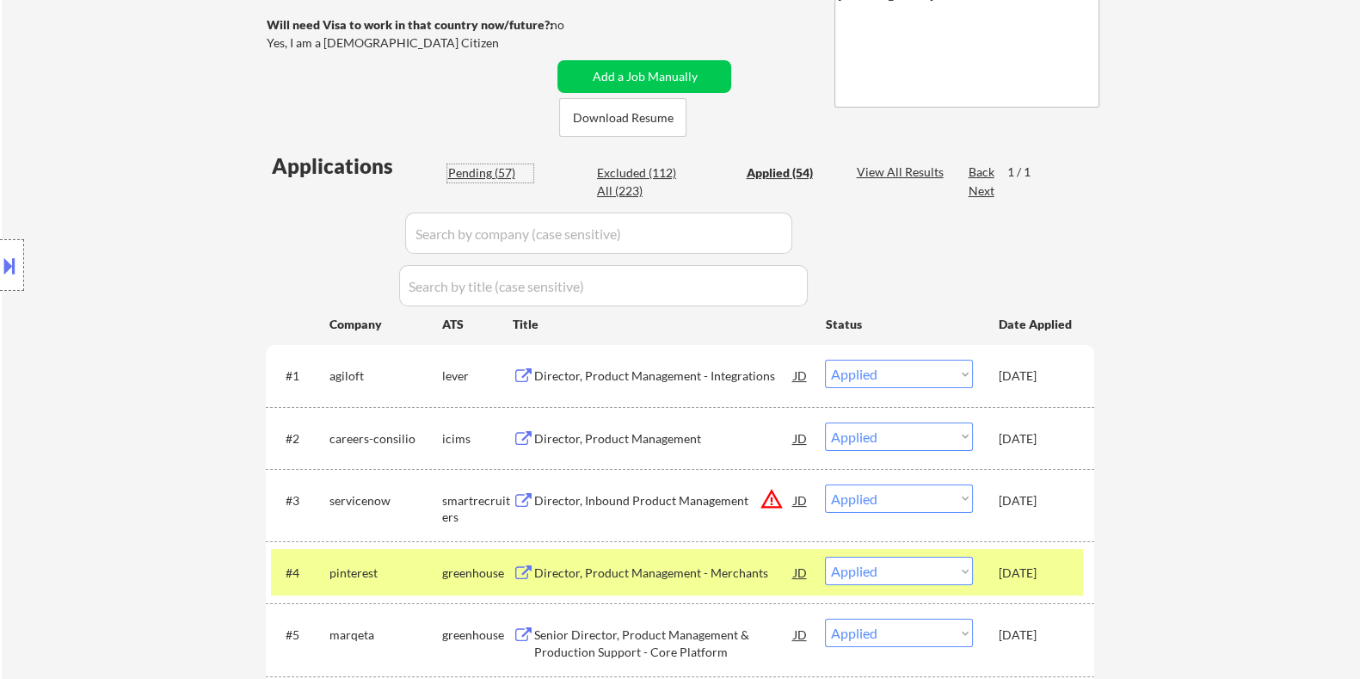
click at [476, 171] on div "Pending (57)" at bounding box center [490, 172] width 86 height 17
select select ""pending""
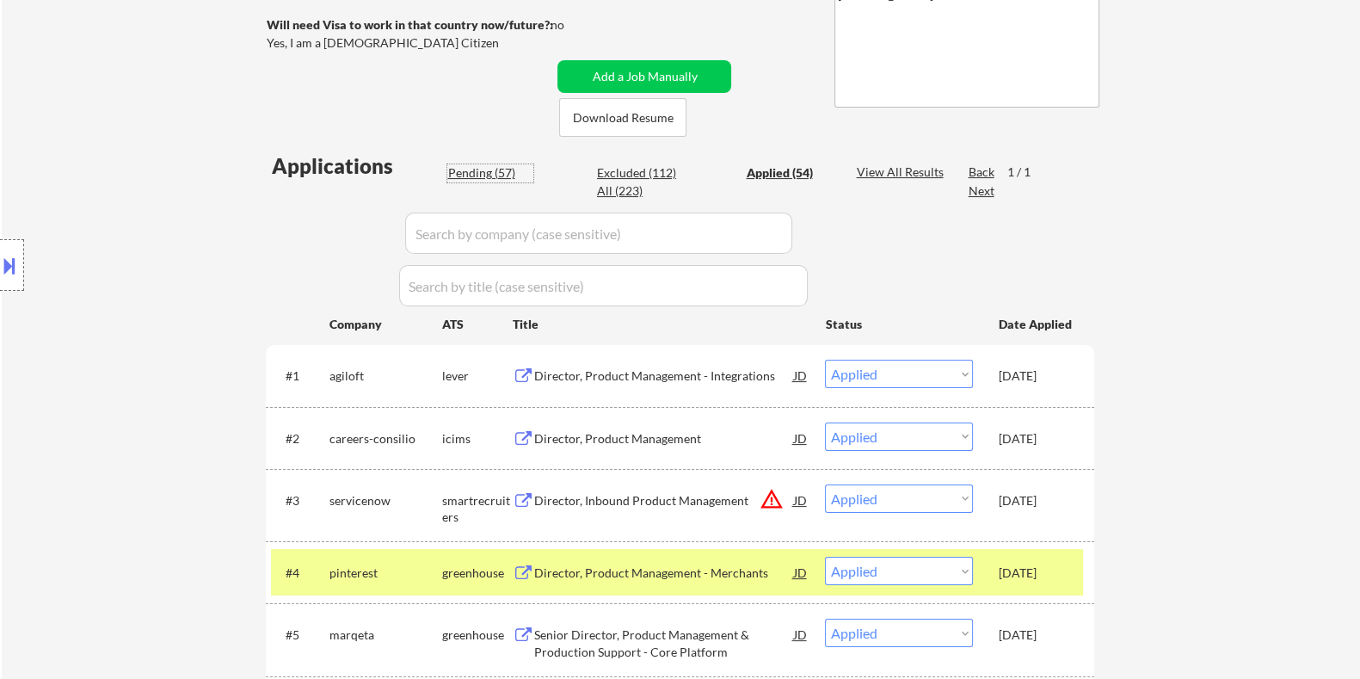
select select ""pending""
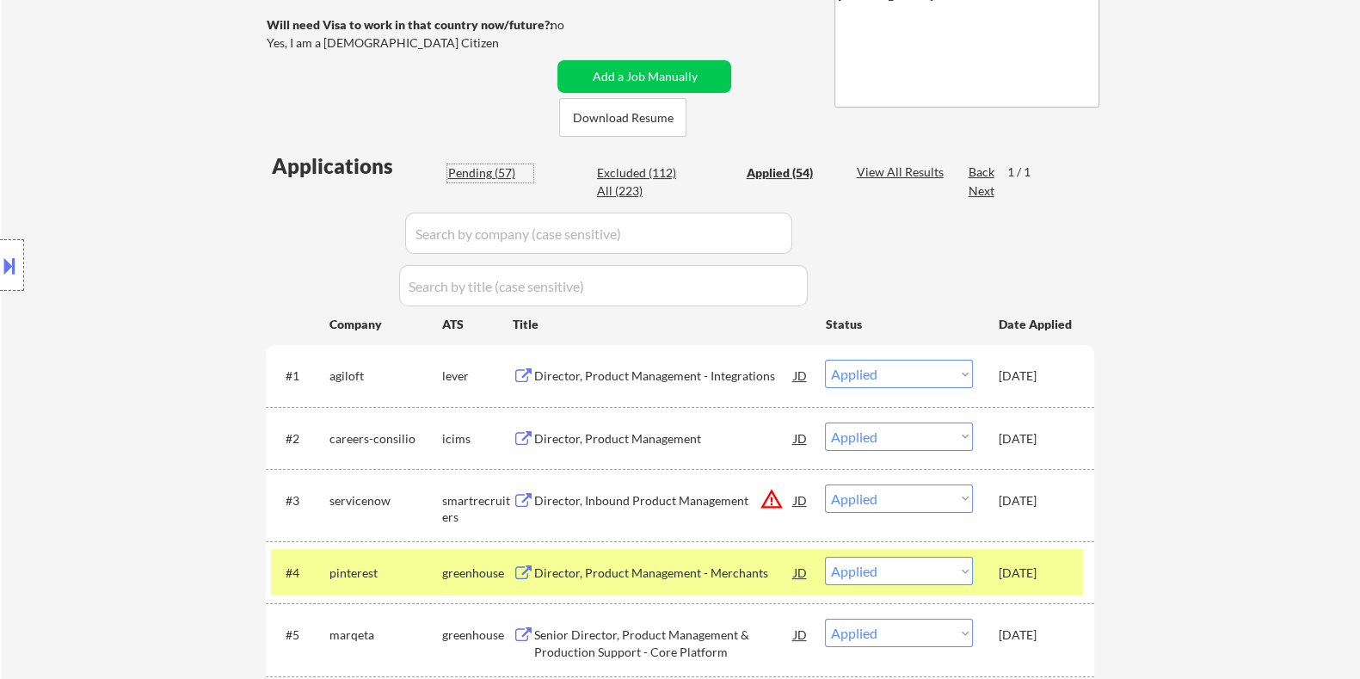
select select ""pending""
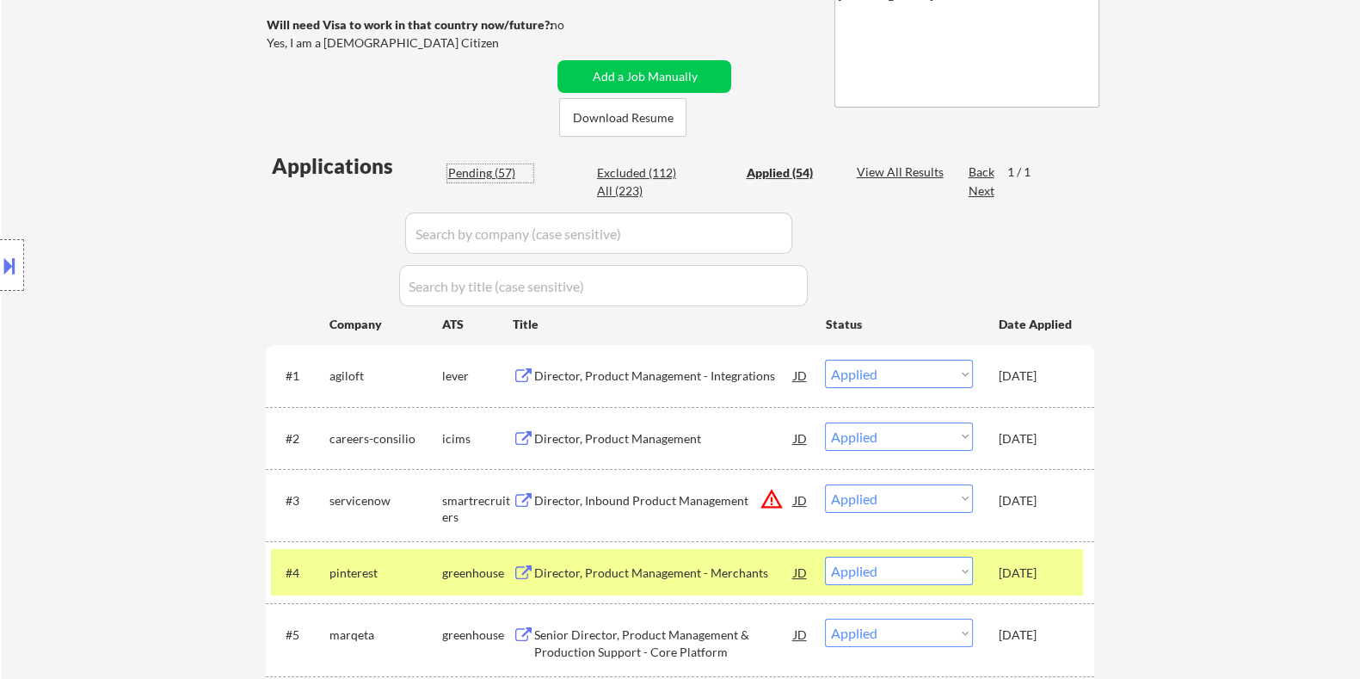
select select ""pending""
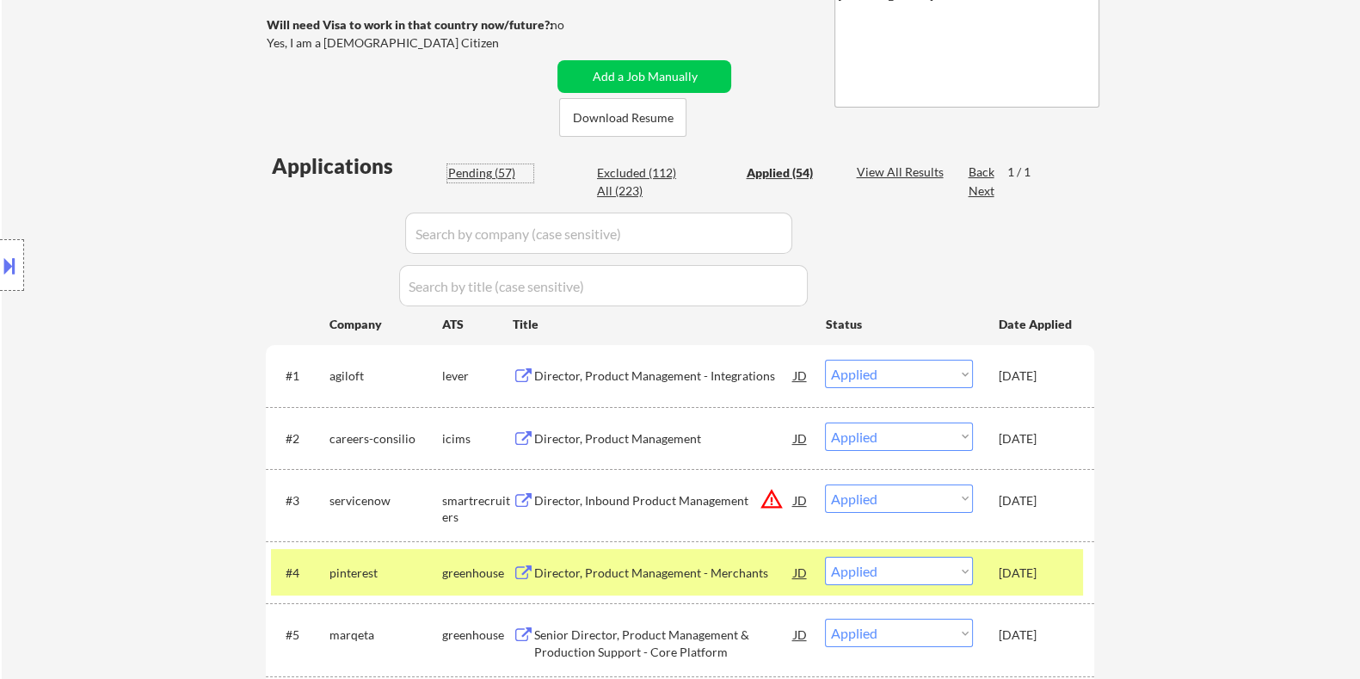
select select ""pending""
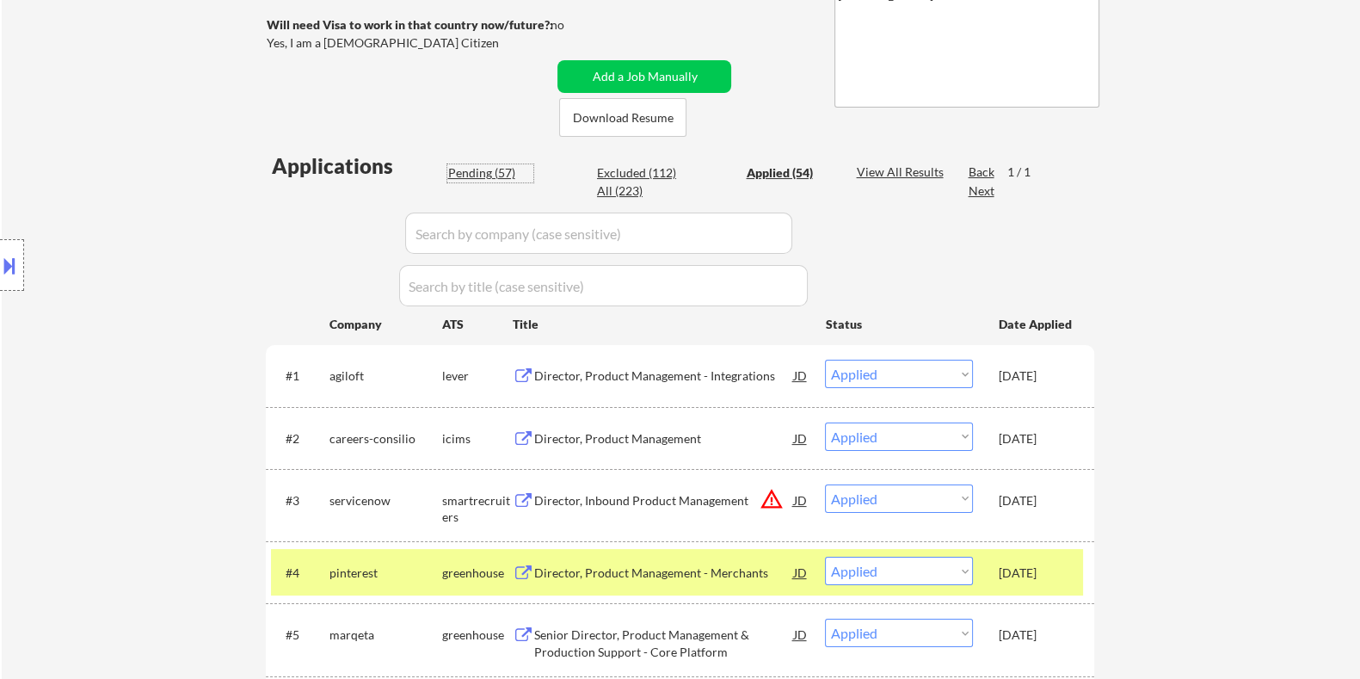
select select ""pending""
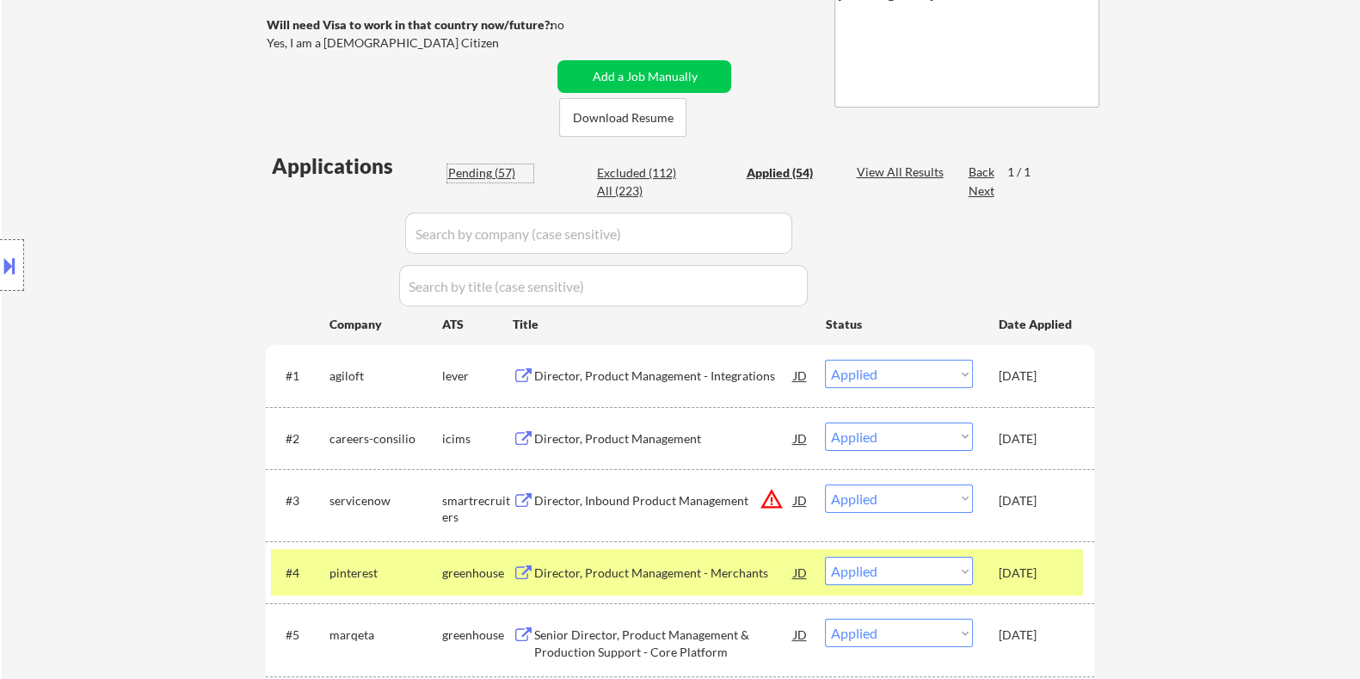
select select ""pending""
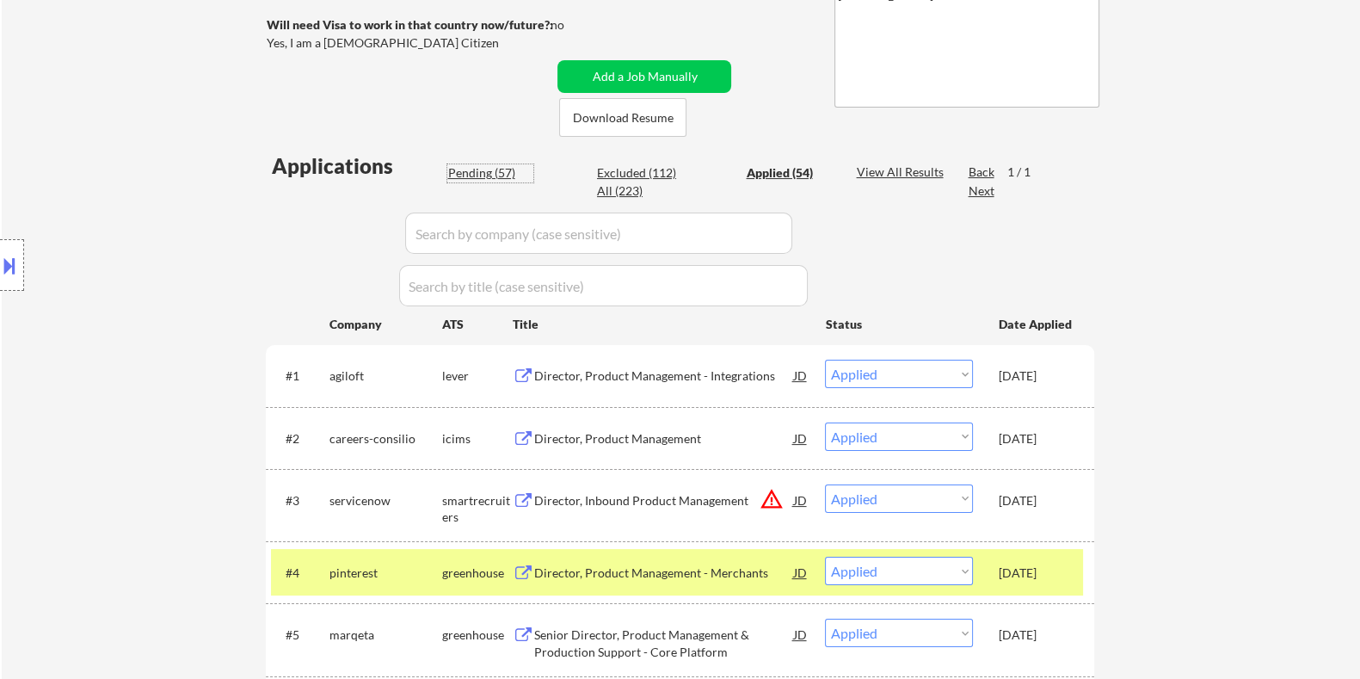
select select ""pending""
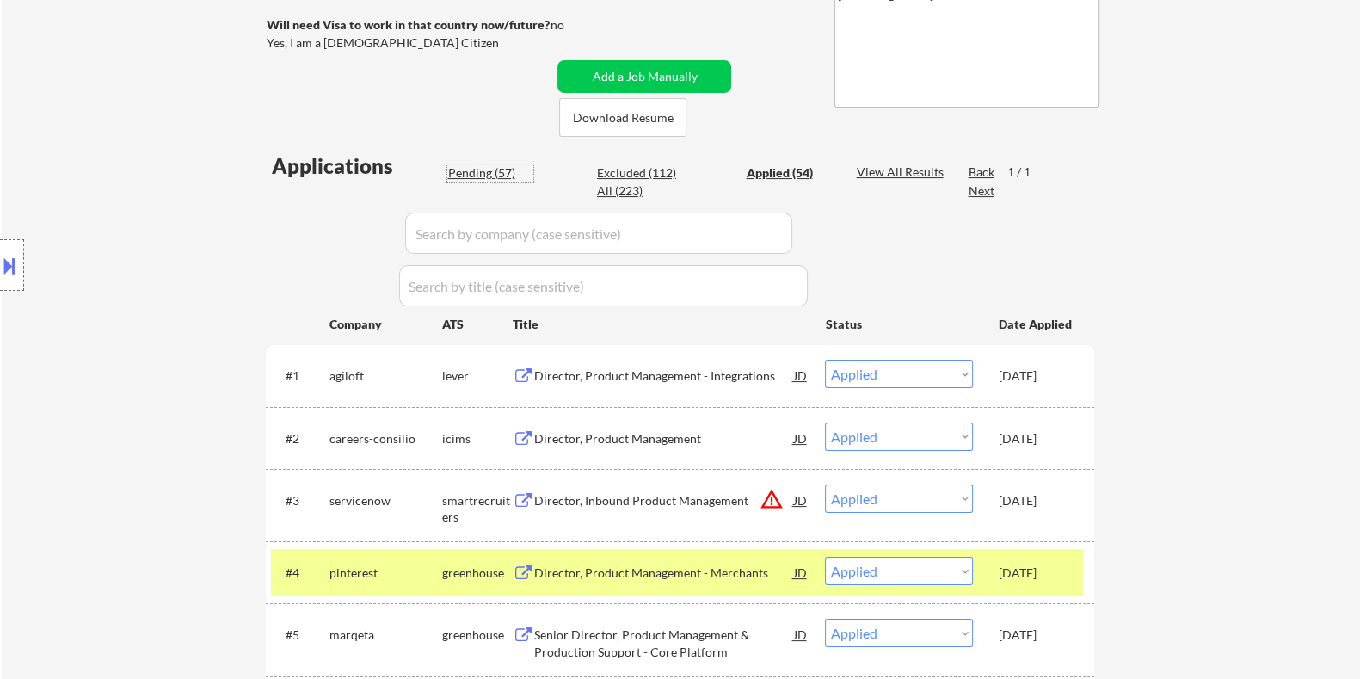
select select ""pending""
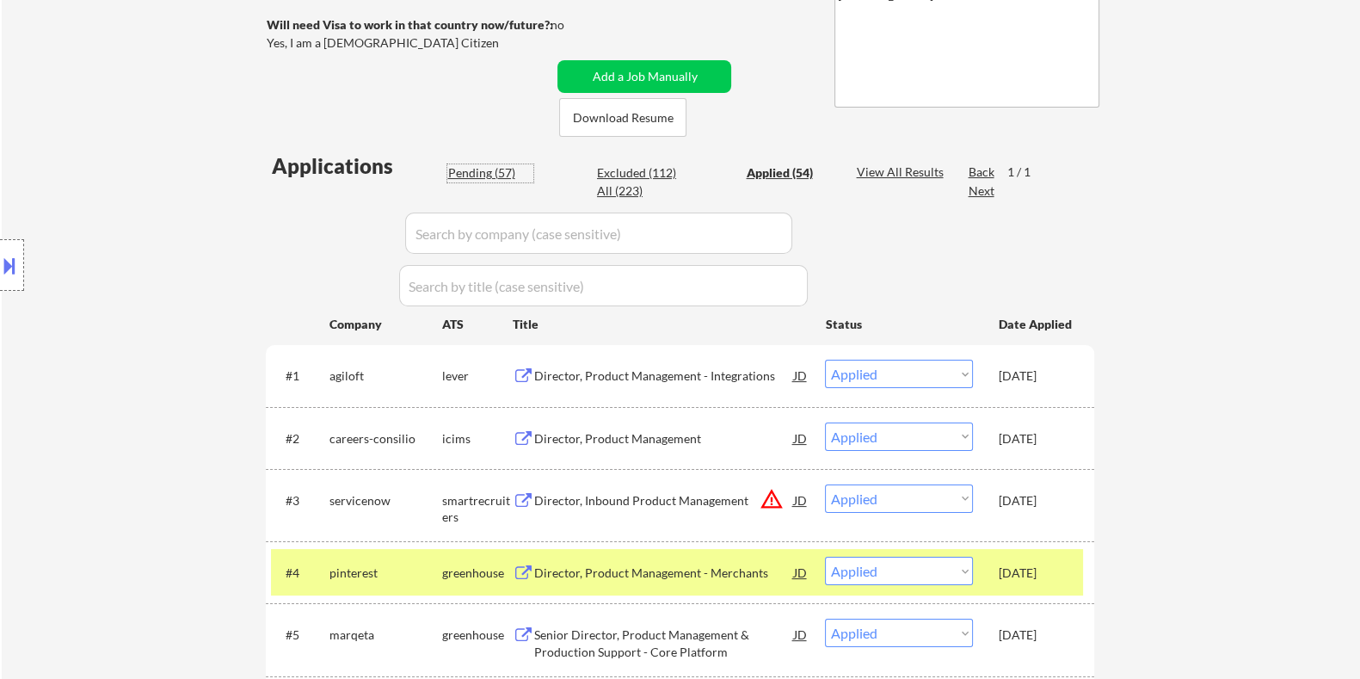
select select ""pending""
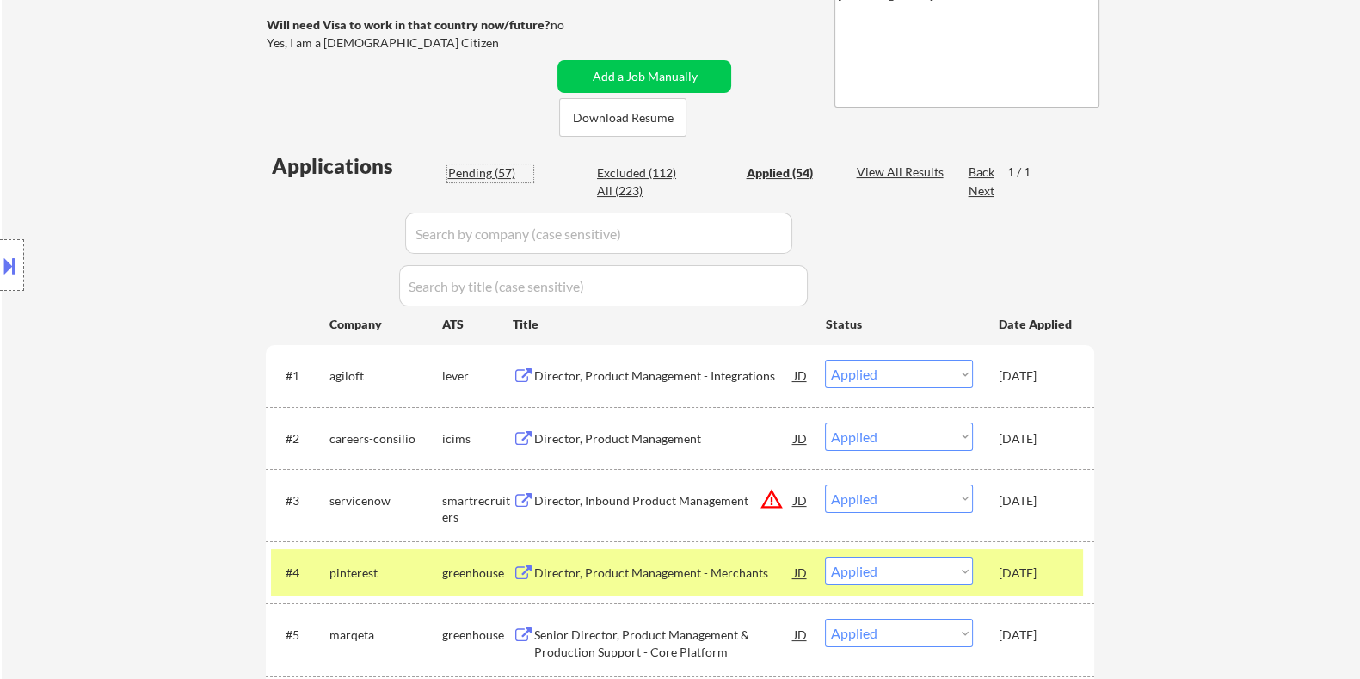
select select ""pending""
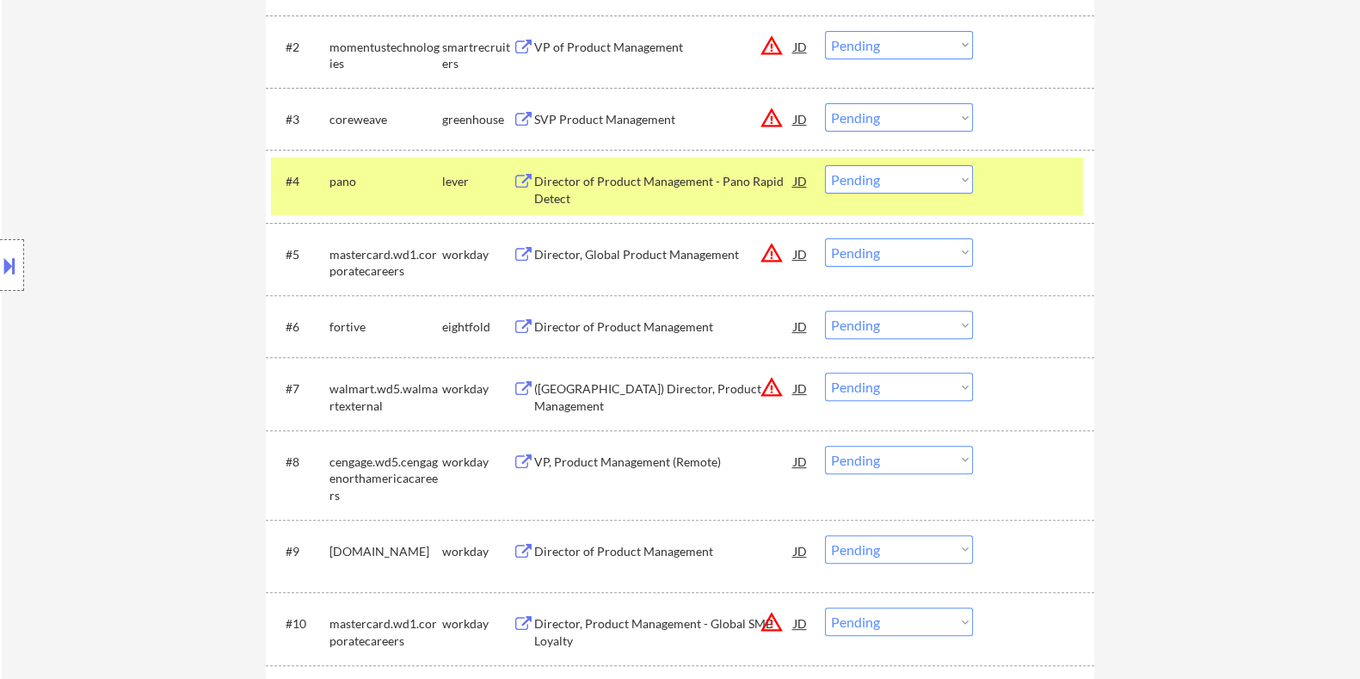
scroll to position [859, 0]
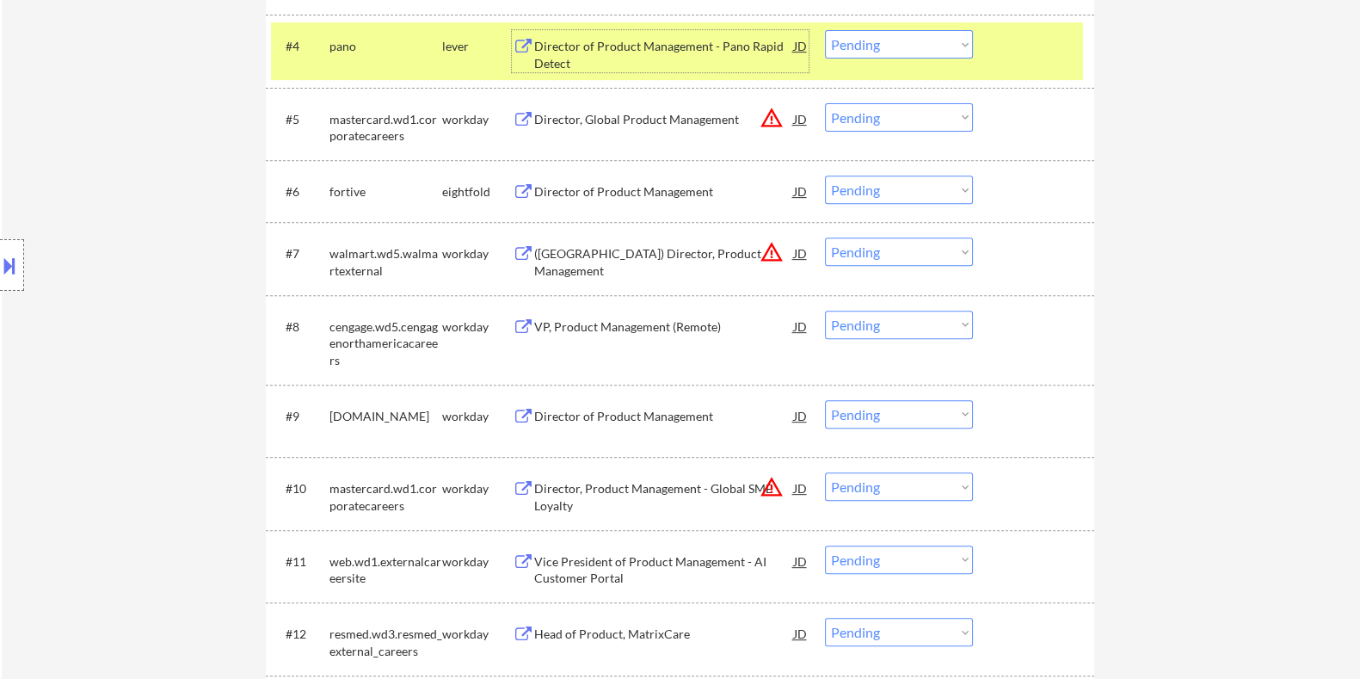
click at [660, 51] on div "Director of Product Management - Pano Rapid Detect" at bounding box center [663, 55] width 260 height 34
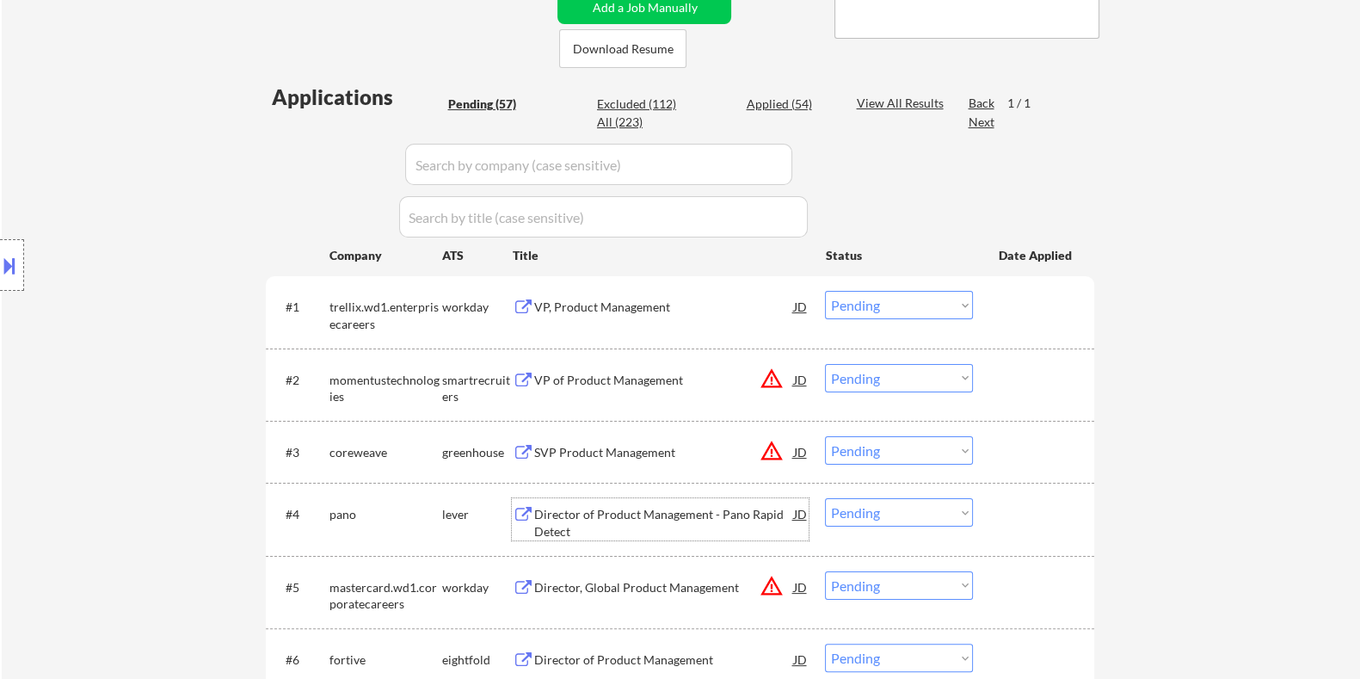
scroll to position [537, 0]
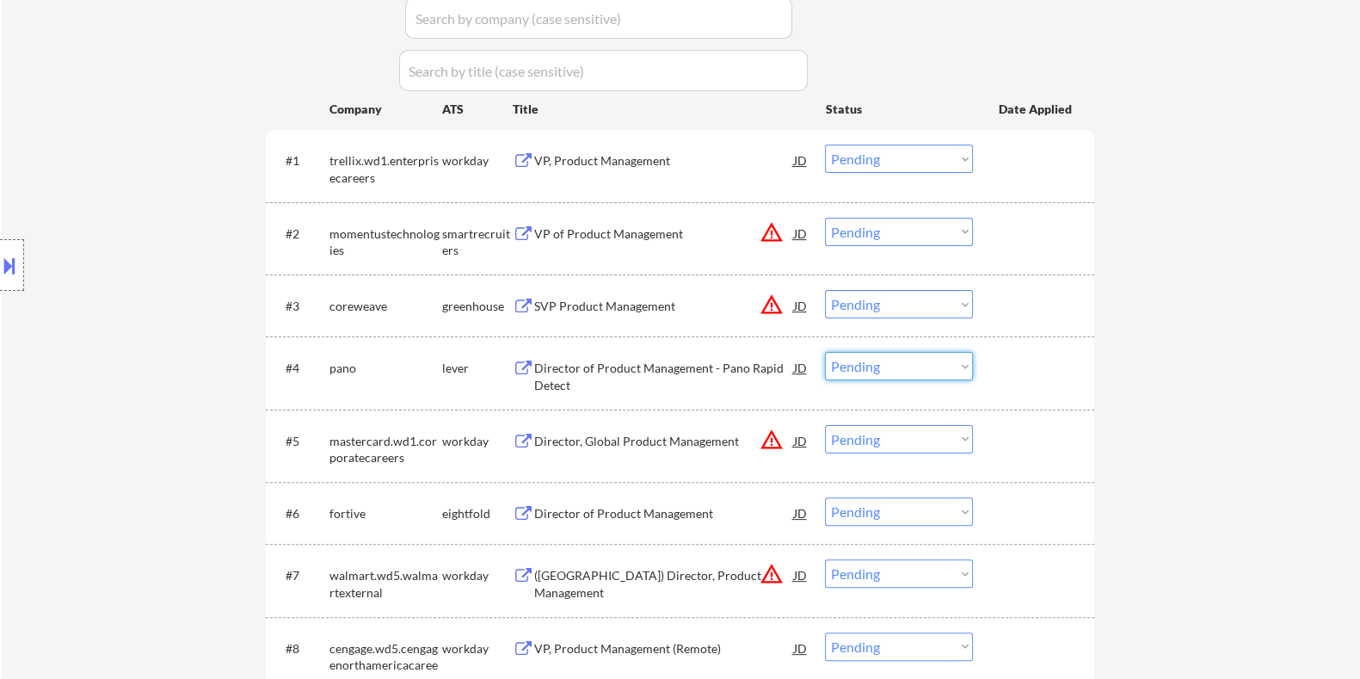
click at [891, 365] on select "Choose an option... Pending Applied Excluded (Questions) Excluded (Expired) Exc…" at bounding box center [899, 366] width 148 height 28
click at [825, 352] on select "Choose an option... Pending Applied Excluded (Questions) Excluded (Expired) Exc…" at bounding box center [899, 366] width 148 height 28
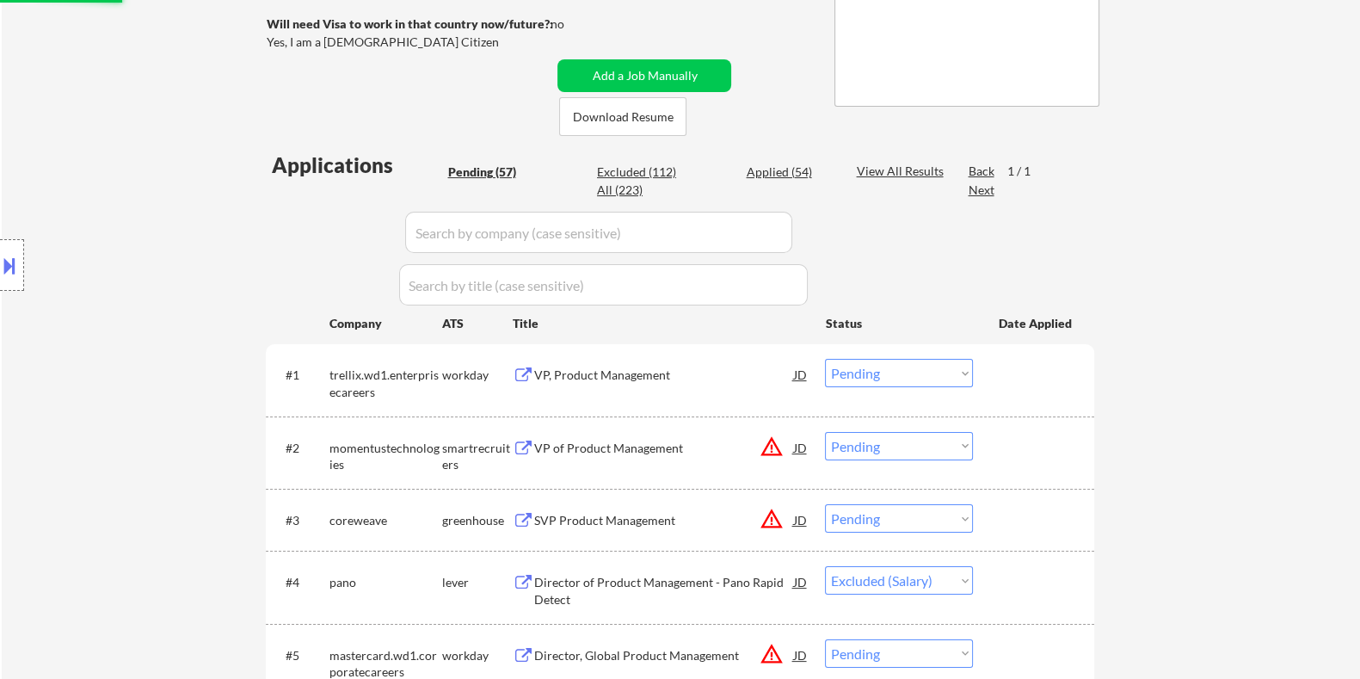
scroll to position [322, 0]
select select ""pending""
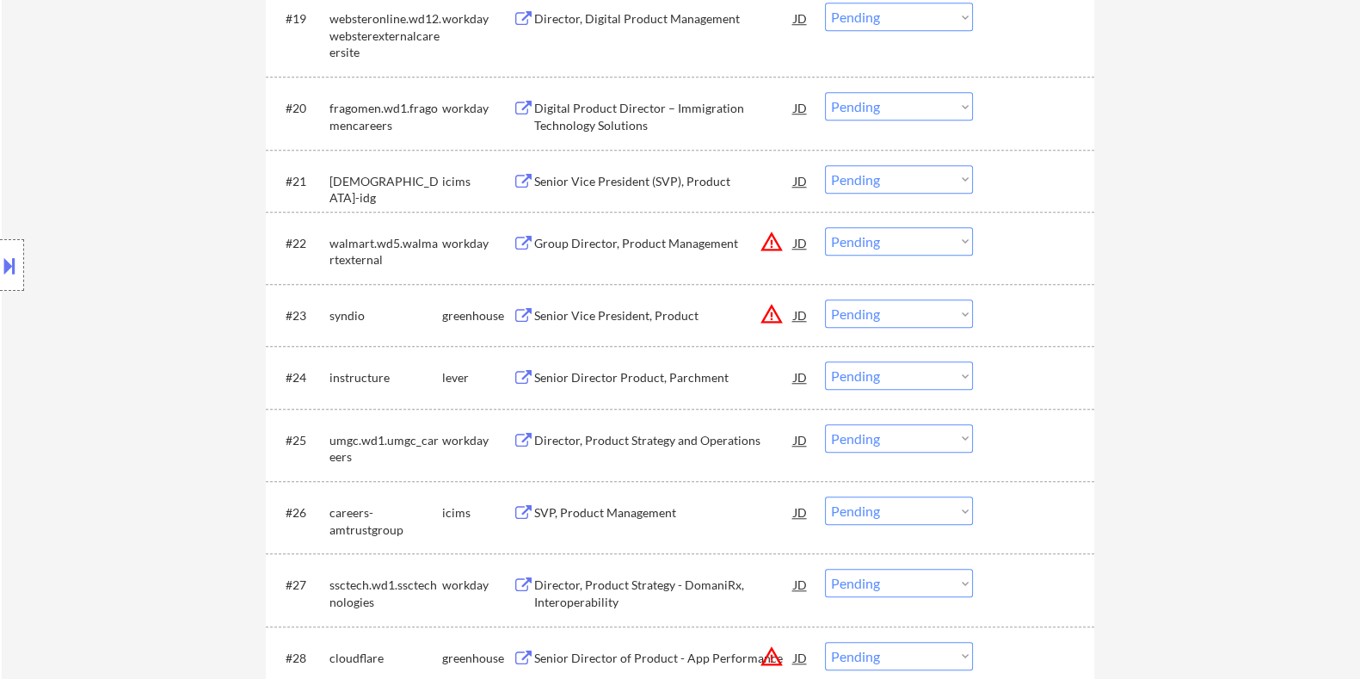
scroll to position [2042, 0]
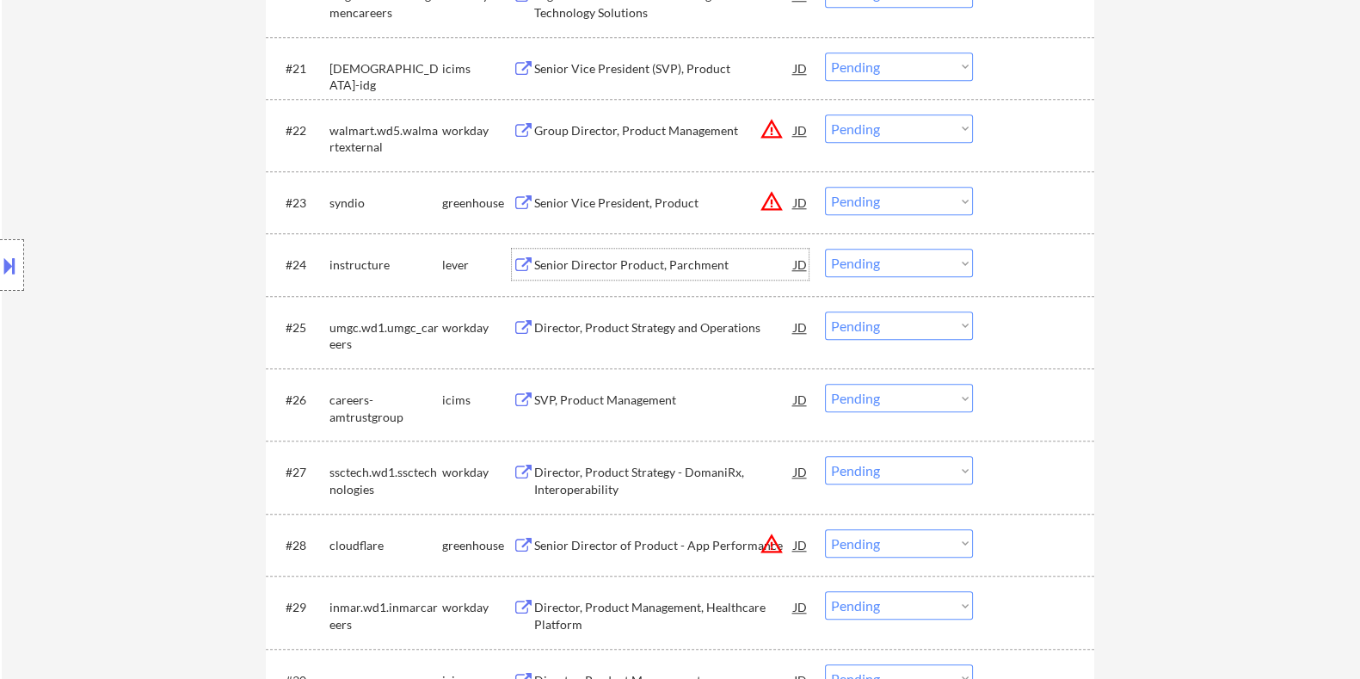
click at [654, 268] on div "Senior Director Product, Parchment" at bounding box center [663, 264] width 260 height 17
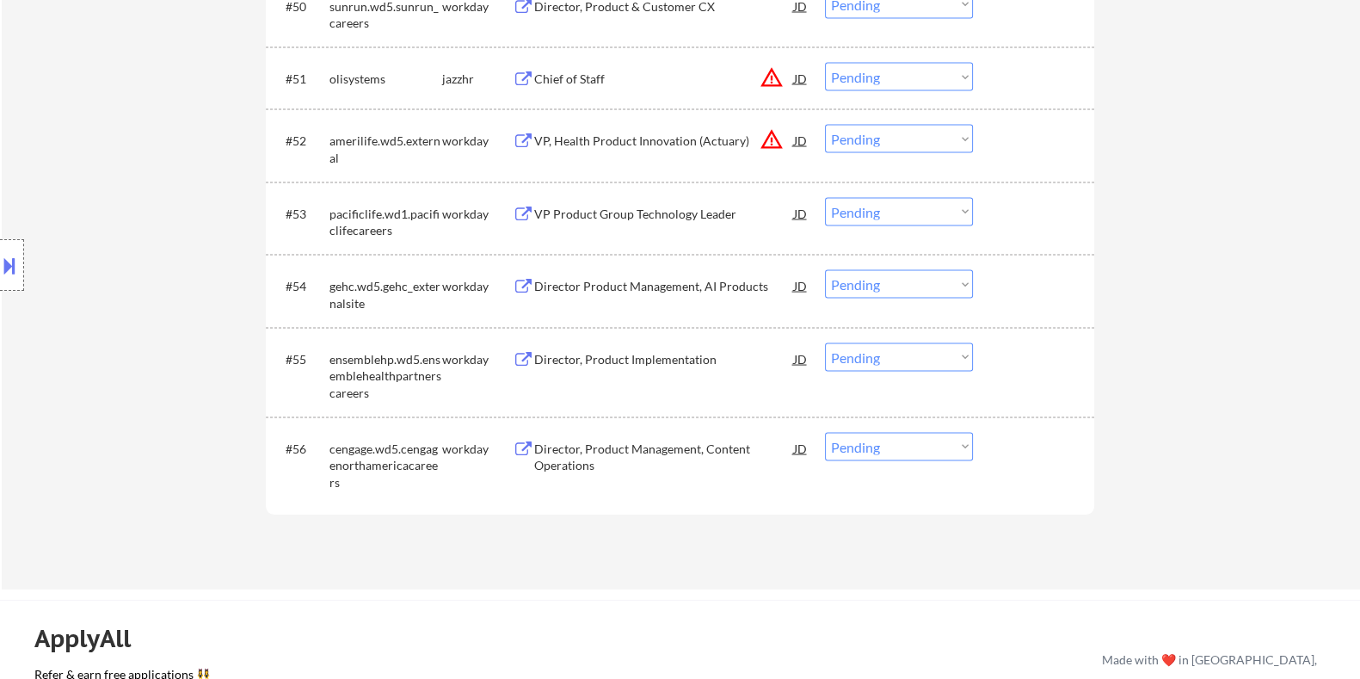
scroll to position [3977, 0]
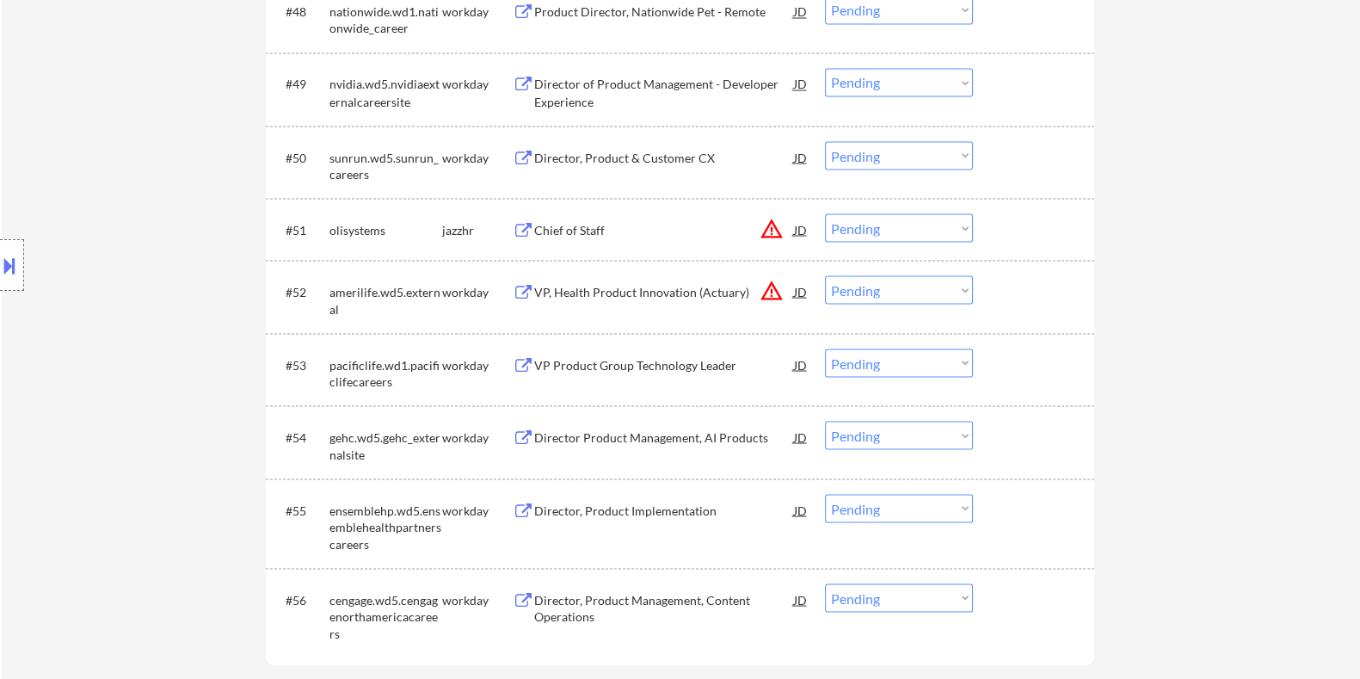
click at [601, 232] on div "Chief of Staff" at bounding box center [663, 229] width 260 height 17
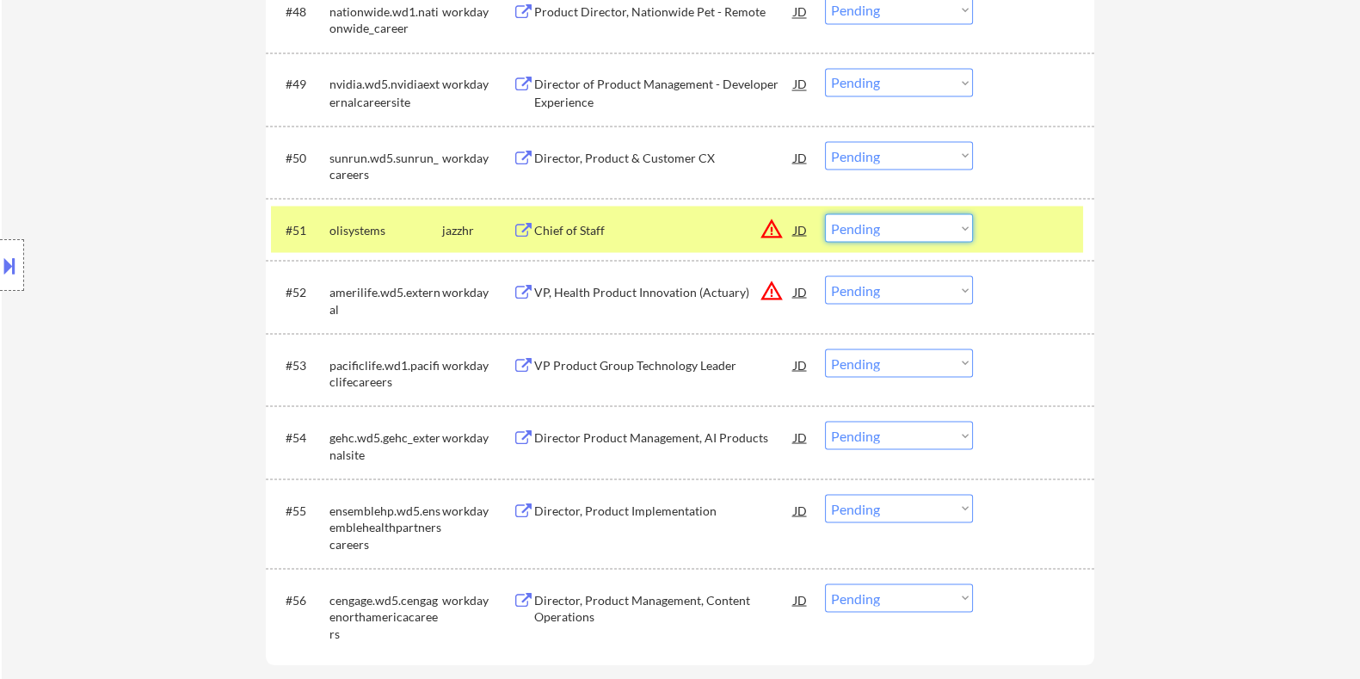
click at [874, 227] on select "Choose an option... Pending Applied Excluded (Questions) Excluded (Expired) Exc…" at bounding box center [899, 227] width 148 height 28
click at [825, 213] on select "Choose an option... Pending Applied Excluded (Questions) Excluded (Expired) Exc…" at bounding box center [899, 227] width 148 height 28
select select ""pending""
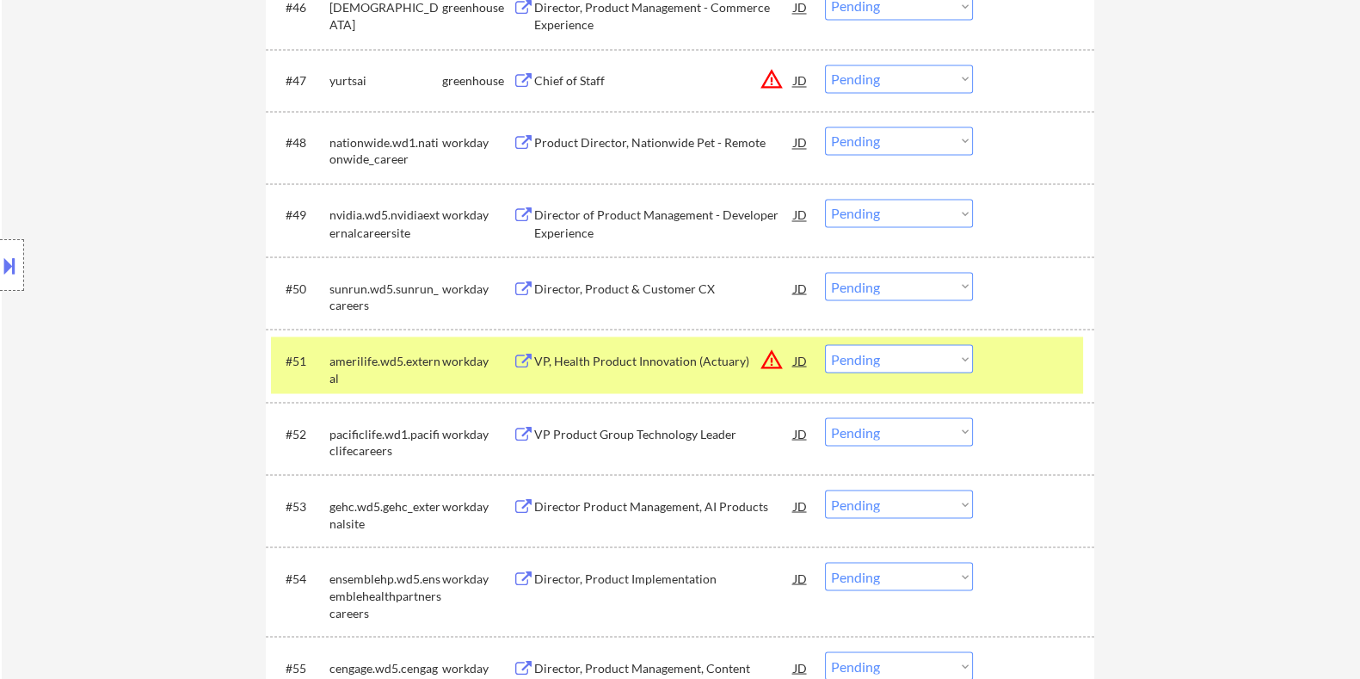
scroll to position [3762, 0]
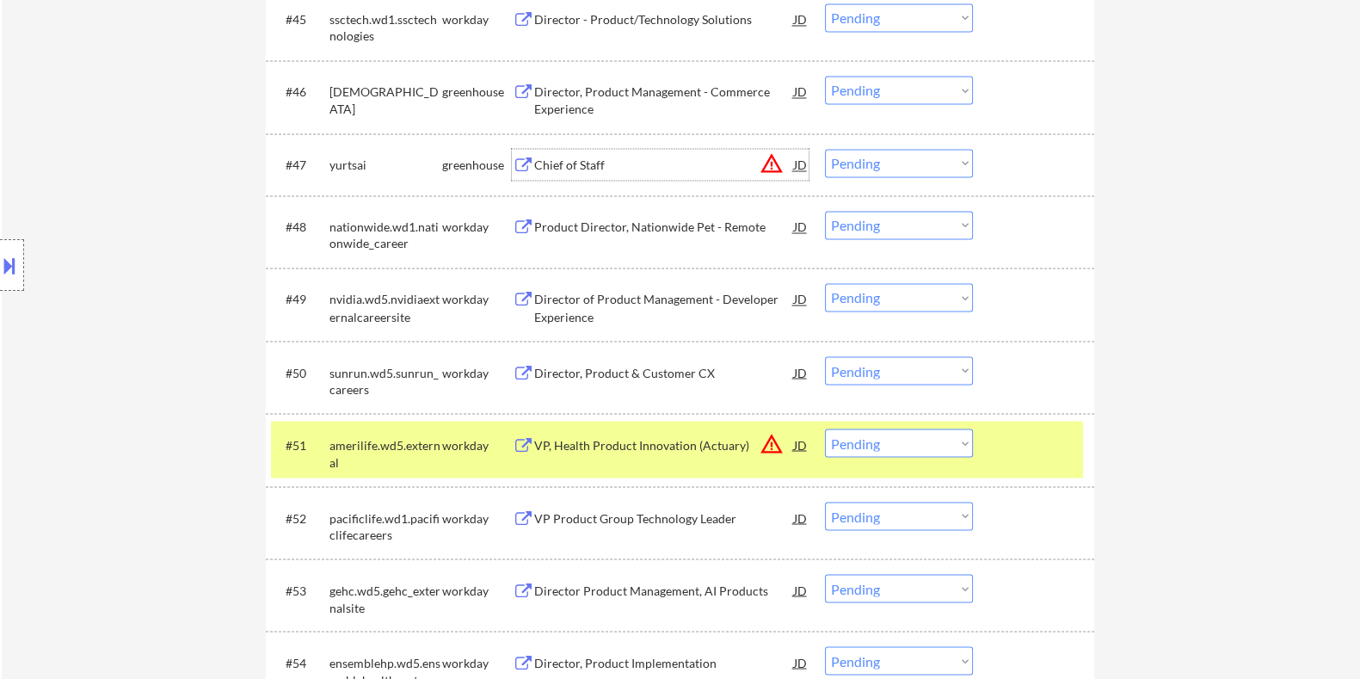
click at [583, 163] on div "Chief of Staff" at bounding box center [663, 165] width 260 height 17
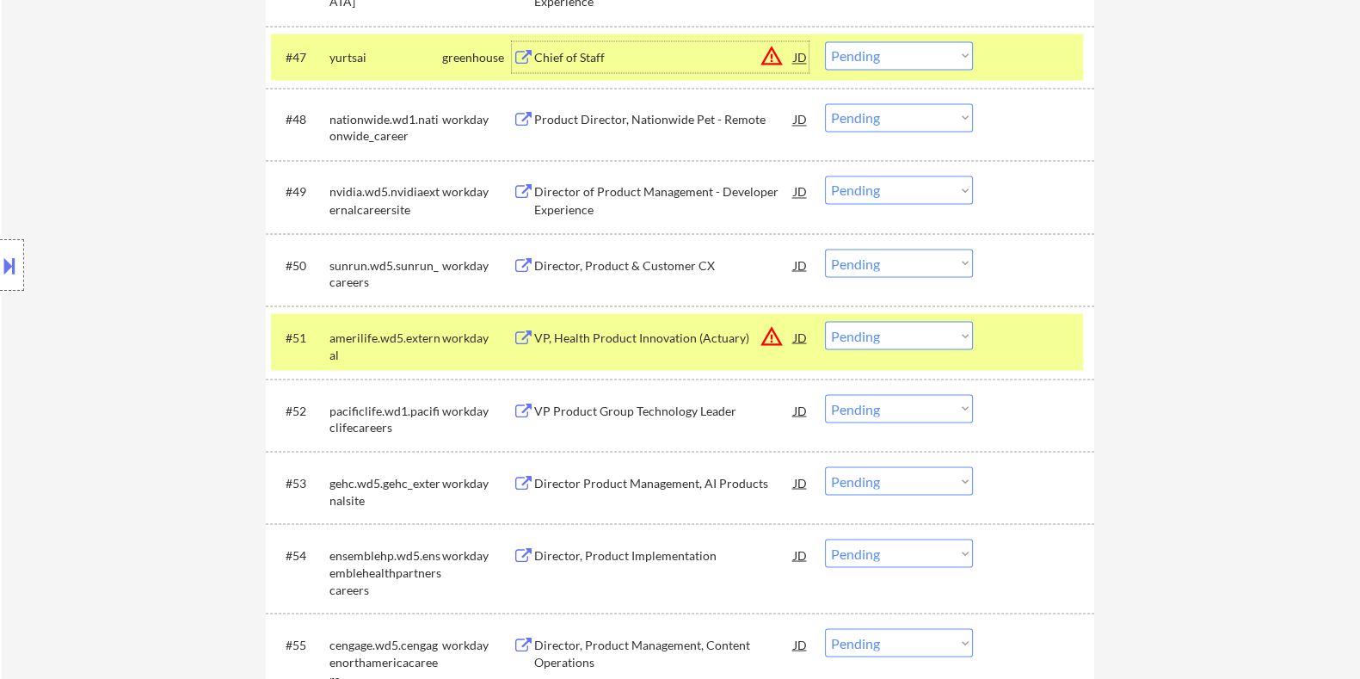
scroll to position [3655, 0]
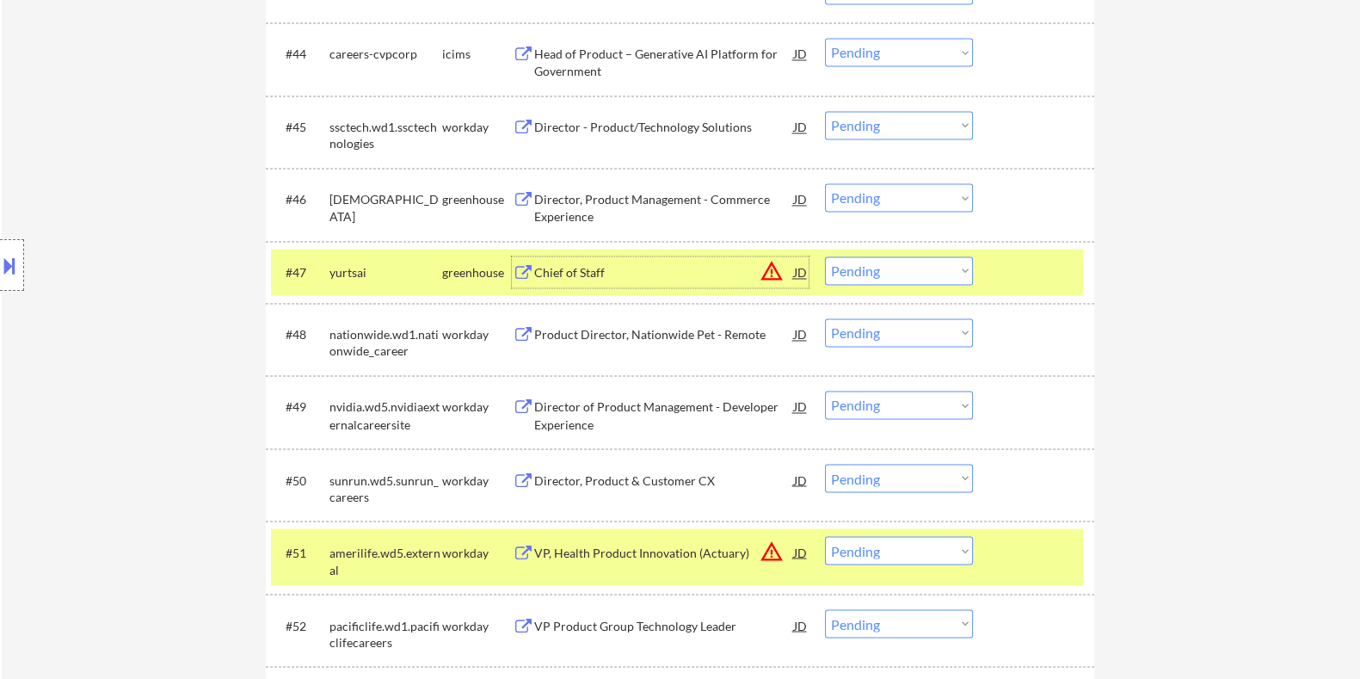
click at [912, 277] on select "Choose an option... Pending Applied Excluded (Questions) Excluded (Expired) Exc…" at bounding box center [899, 270] width 148 height 28
click at [825, 256] on select "Choose an option... Pending Applied Excluded (Questions) Excluded (Expired) Exc…" at bounding box center [899, 270] width 148 height 28
select select ""pending""
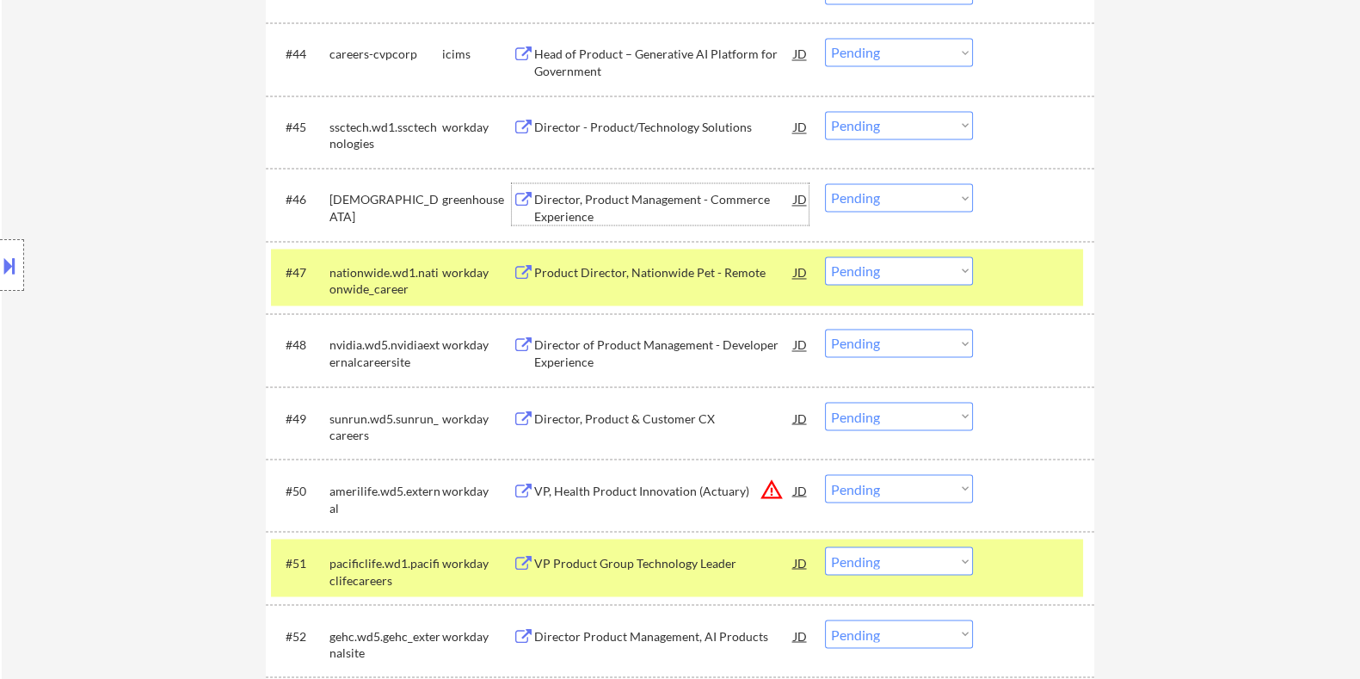
click at [661, 204] on div "Director, Product Management - Commerce Experience" at bounding box center [663, 208] width 260 height 34
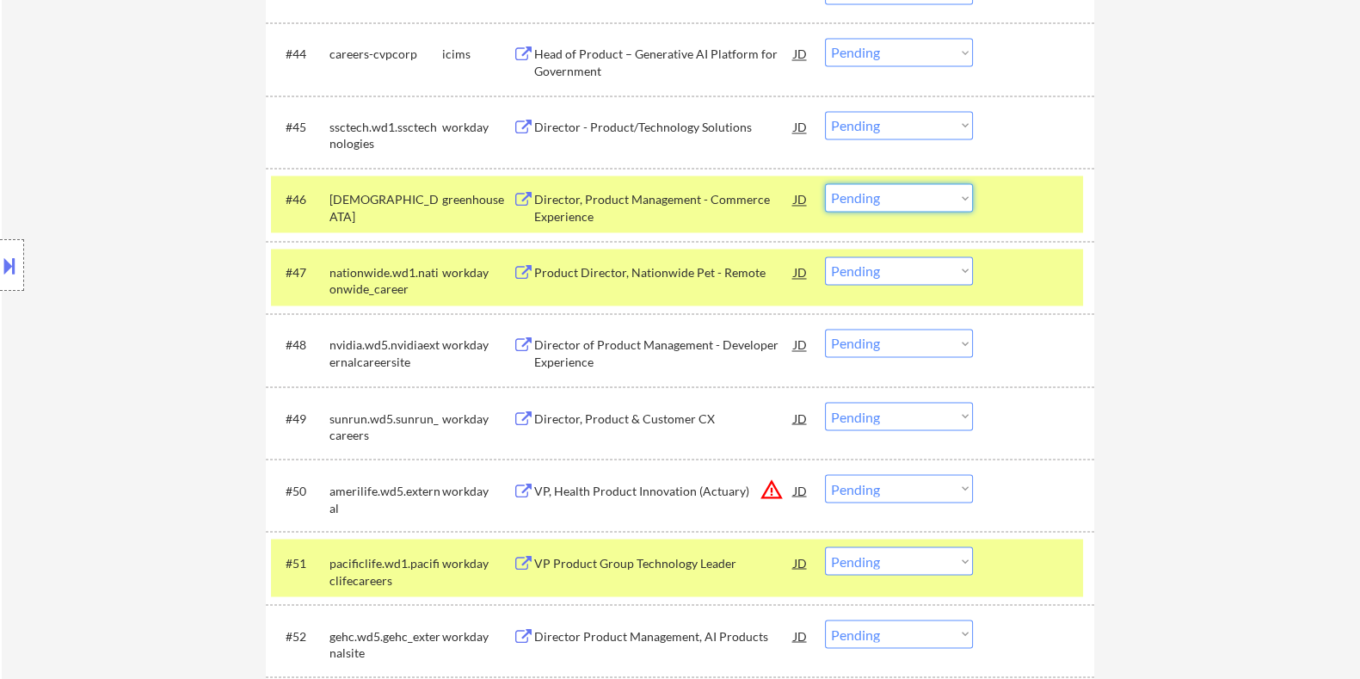
click at [875, 194] on select "Choose an option... Pending Applied Excluded (Questions) Excluded (Expired) Exc…" at bounding box center [899, 197] width 148 height 28
click at [825, 183] on select "Choose an option... Pending Applied Excluded (Questions) Excluded (Expired) Exc…" at bounding box center [899, 197] width 148 height 28
select select ""pending""
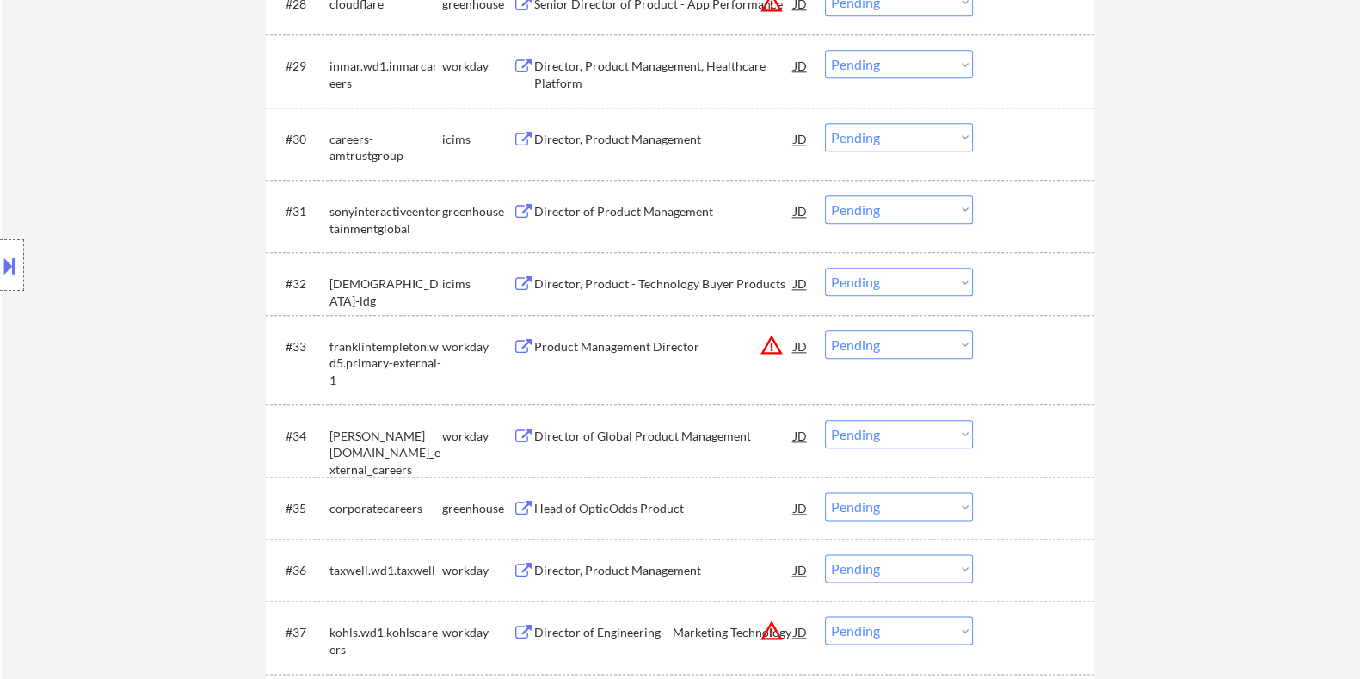
scroll to position [2580, 0]
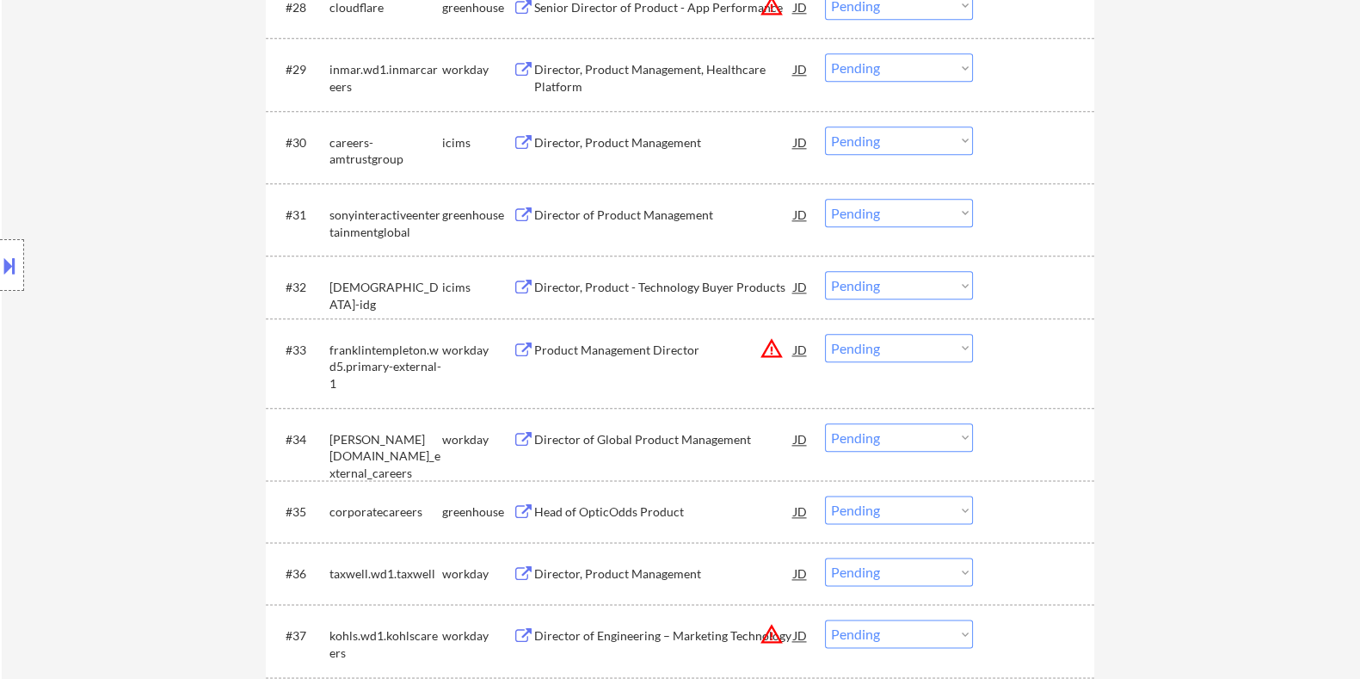
click at [690, 513] on div "Head of OpticOdds Product" at bounding box center [663, 511] width 260 height 17
